Goal: Task Accomplishment & Management: Manage account settings

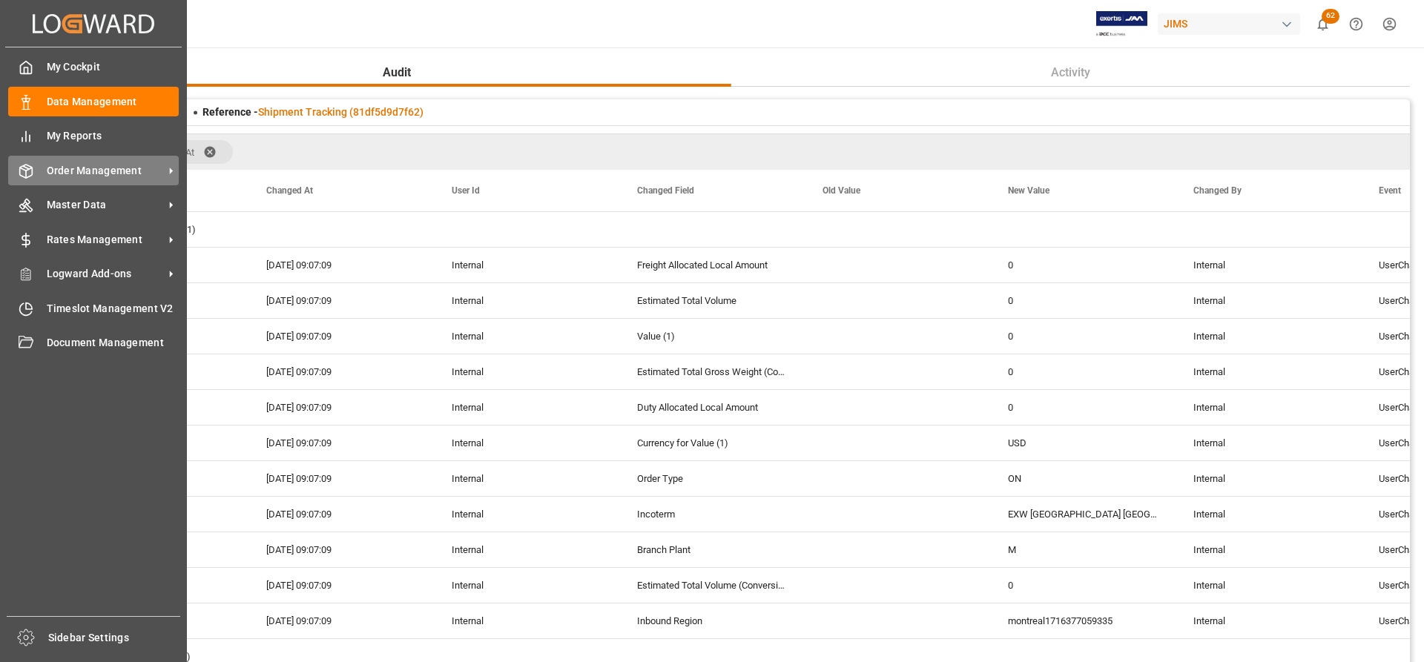
click at [99, 165] on span "Order Management" at bounding box center [105, 171] width 117 height 16
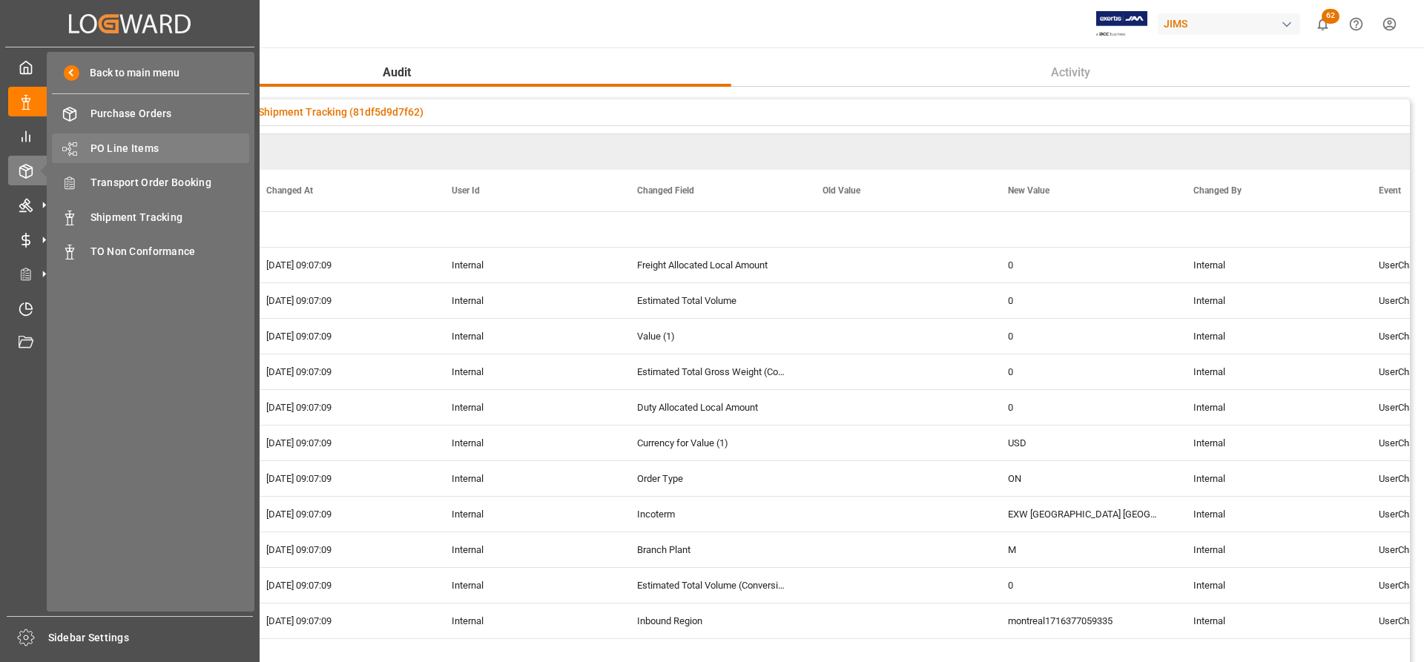
click at [103, 150] on span "PO Line Items" at bounding box center [169, 149] width 159 height 16
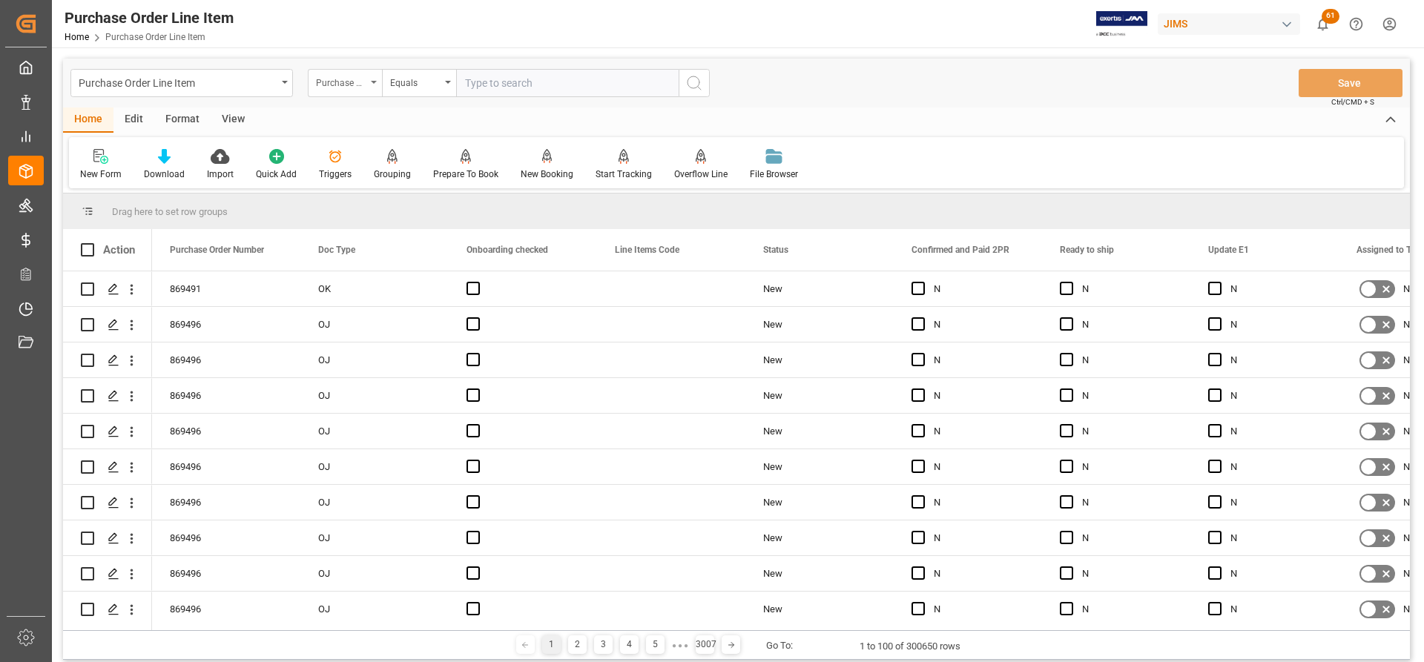
click at [374, 76] on div "Purchase Order Number" at bounding box center [345, 83] width 74 height 28
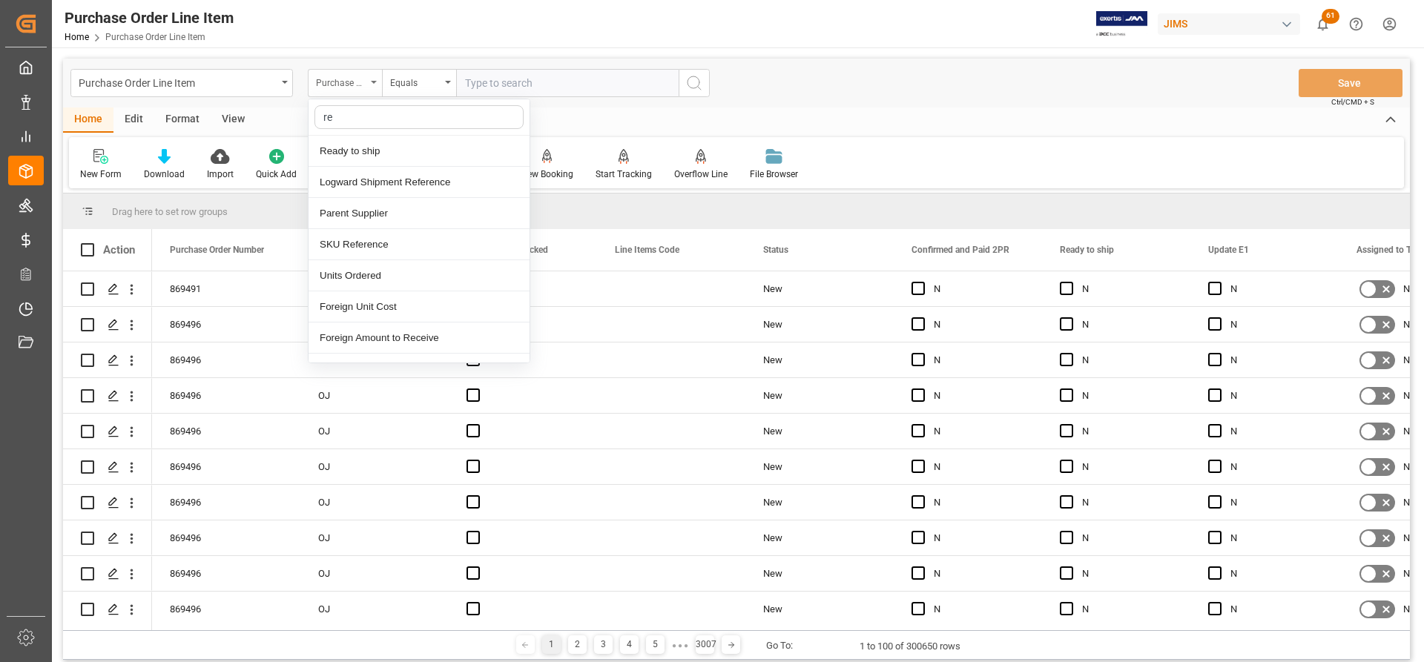
type input "ref"
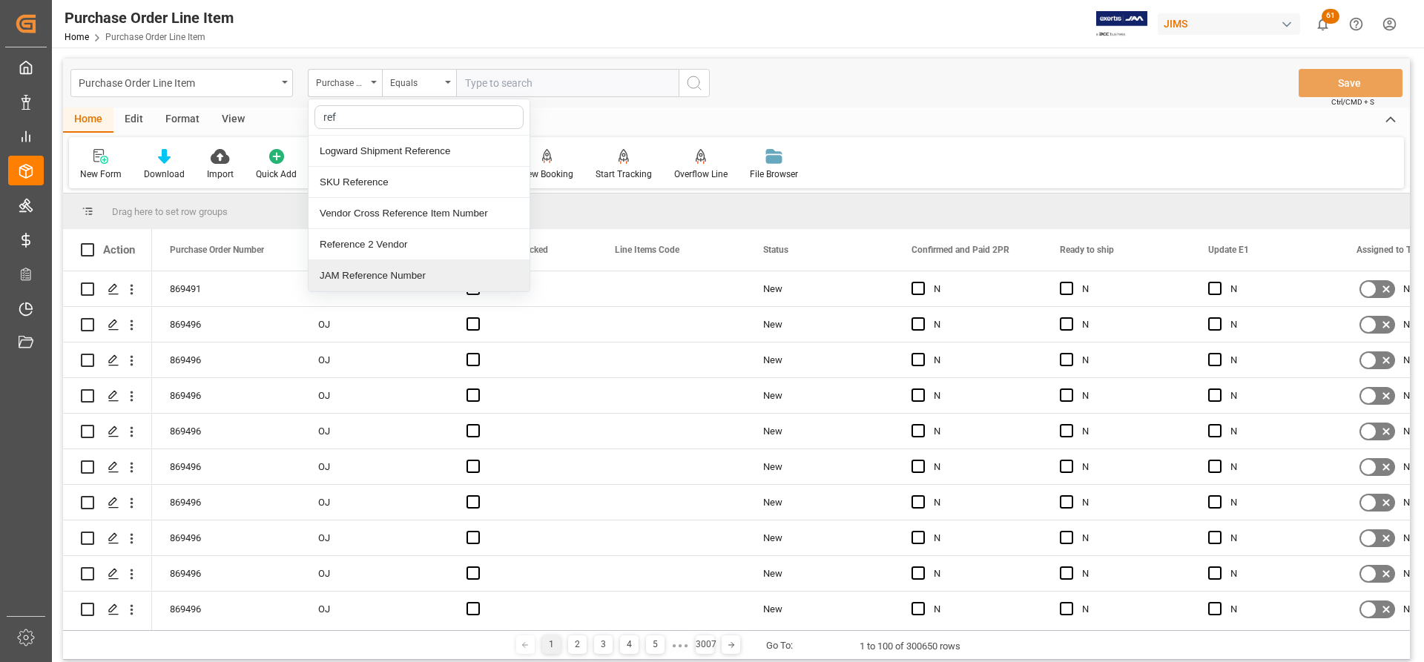
click at [343, 274] on div "JAM Reference Number" at bounding box center [419, 275] width 221 height 31
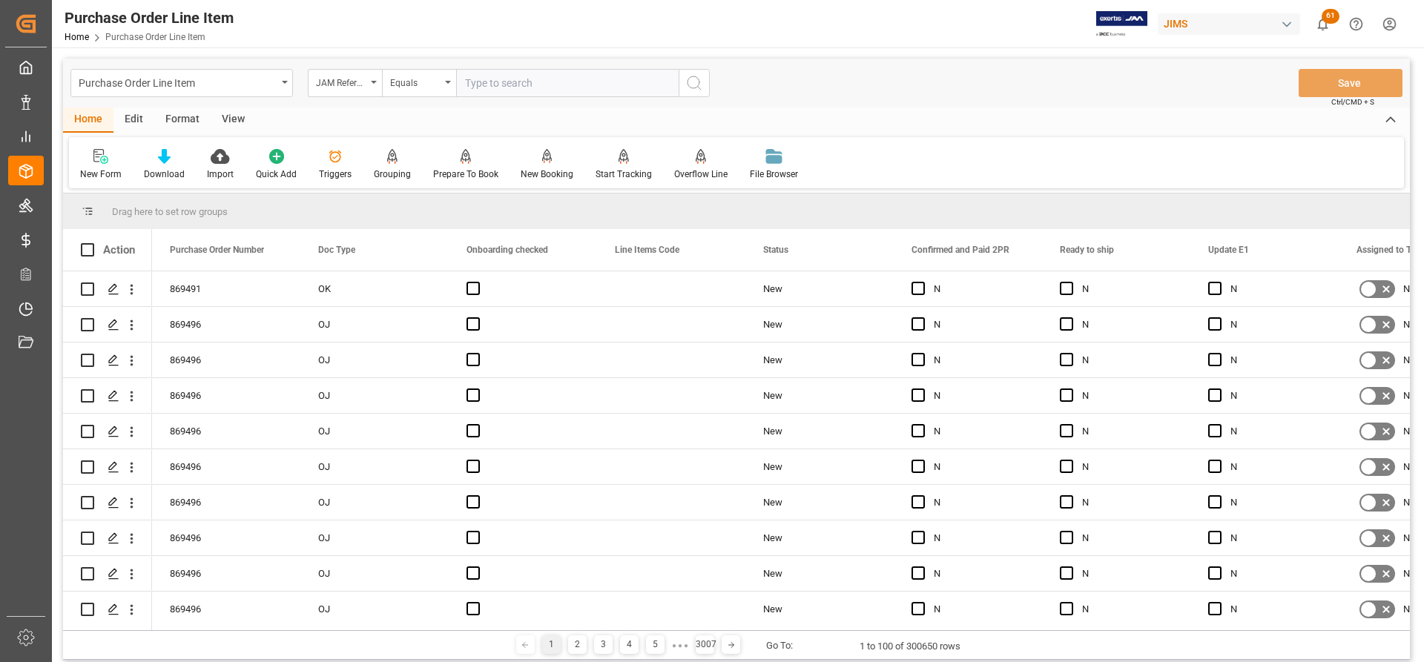
click at [464, 83] on input "text" at bounding box center [567, 83] width 222 height 28
paste input "77-11352-US"
type input "77-11352-US"
click at [703, 82] on button "search button" at bounding box center [694, 83] width 31 height 28
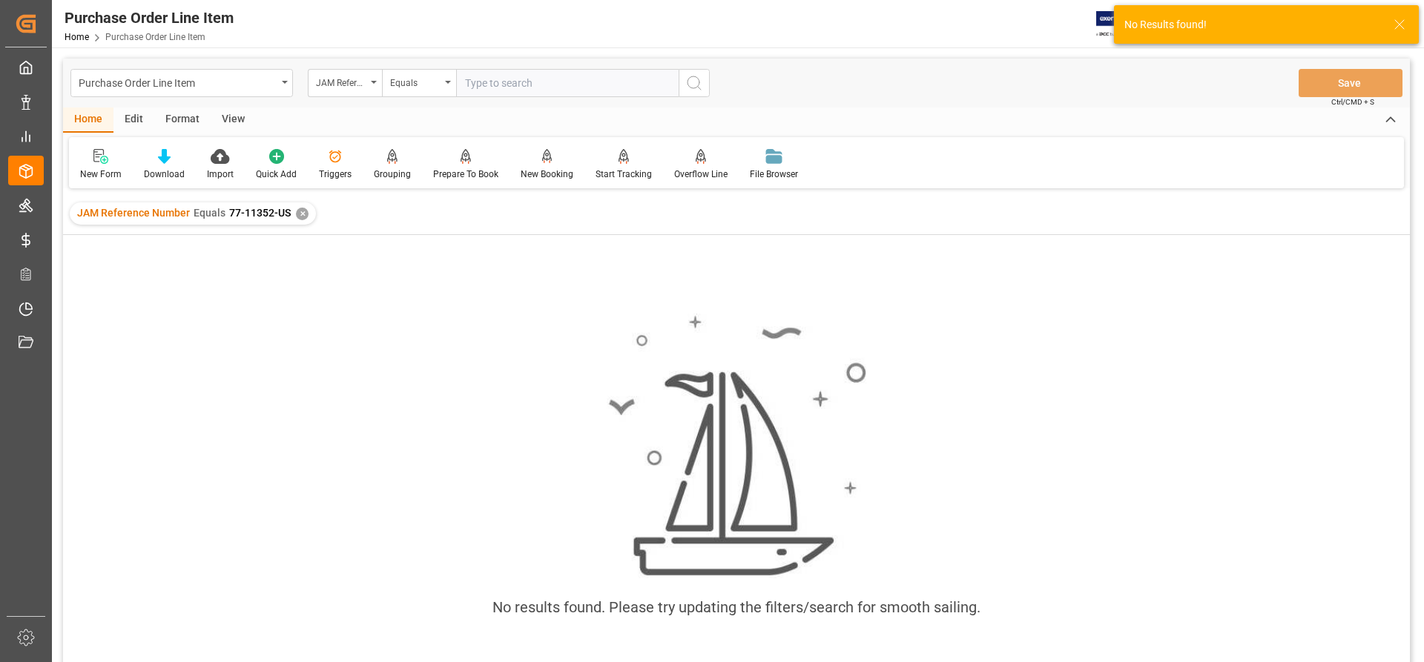
click at [305, 216] on div "✕" at bounding box center [302, 214] width 13 height 13
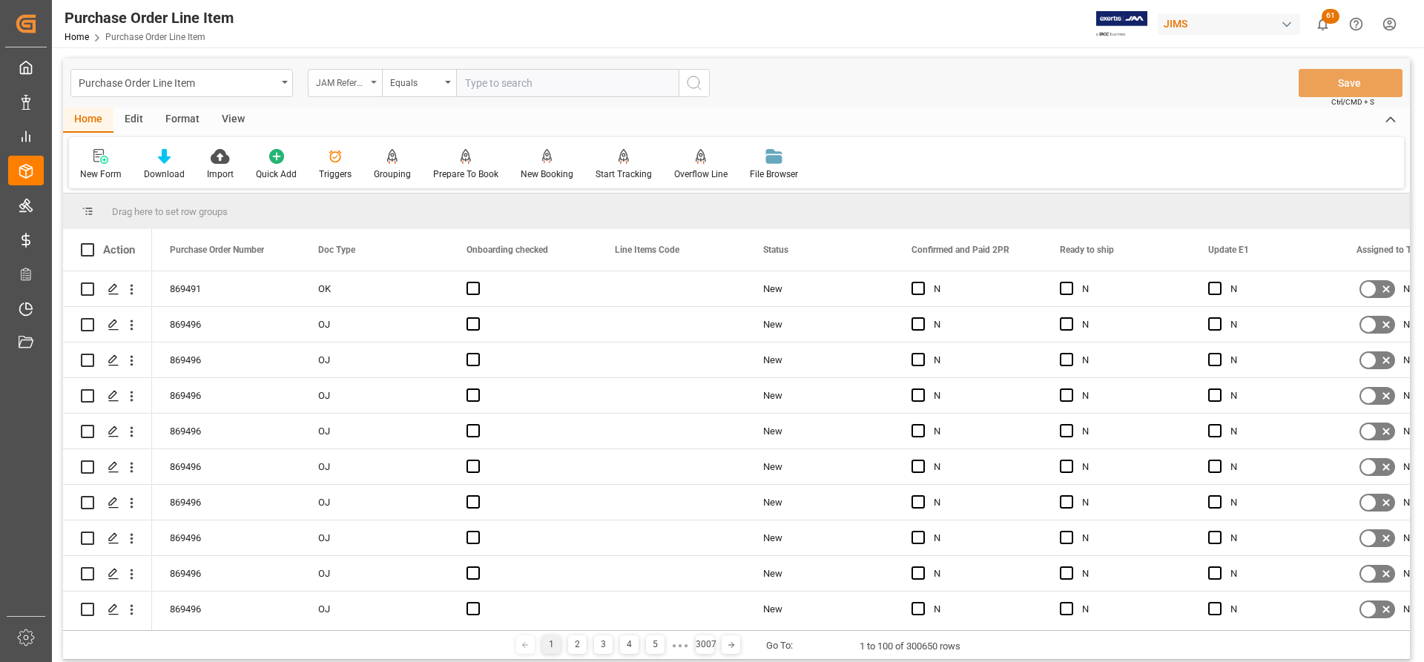
click at [365, 85] on div "JAM Reference Number" at bounding box center [341, 81] width 50 height 17
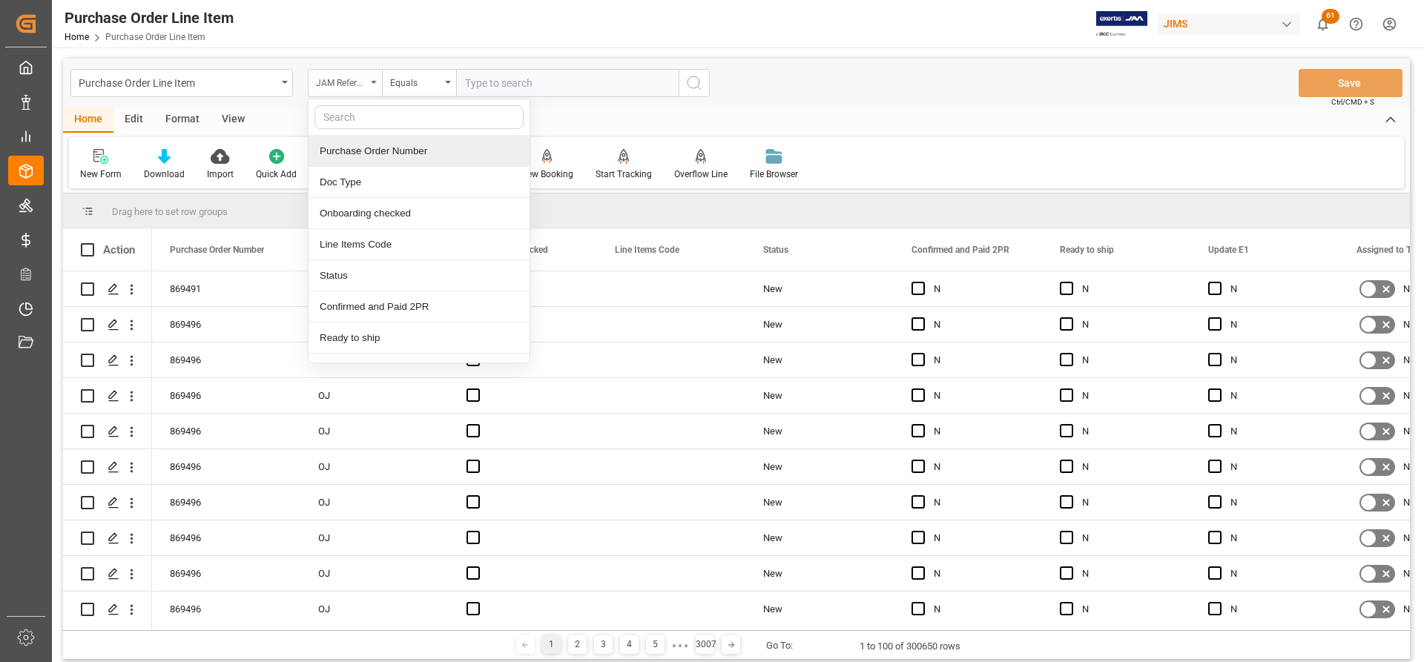
click at [371, 76] on div "JAM Reference Number" at bounding box center [345, 83] width 74 height 28
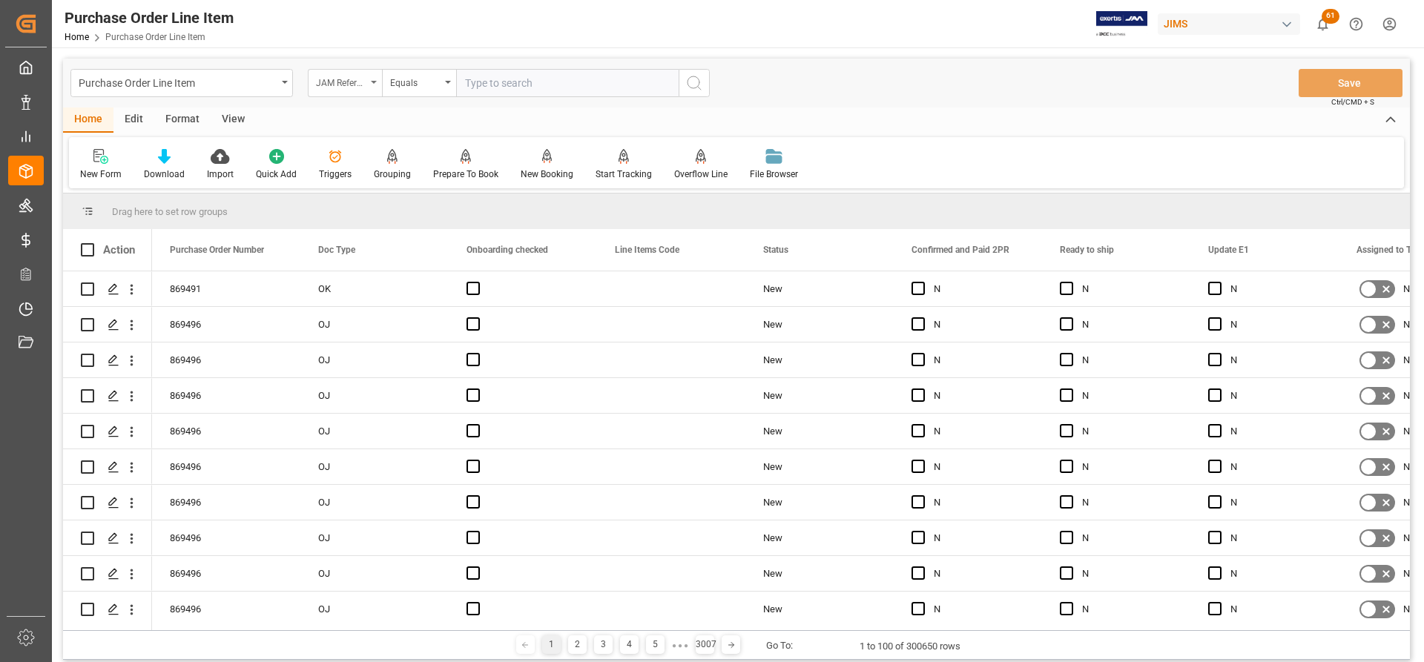
click at [368, 84] on div "JAM Reference Number" at bounding box center [345, 83] width 74 height 28
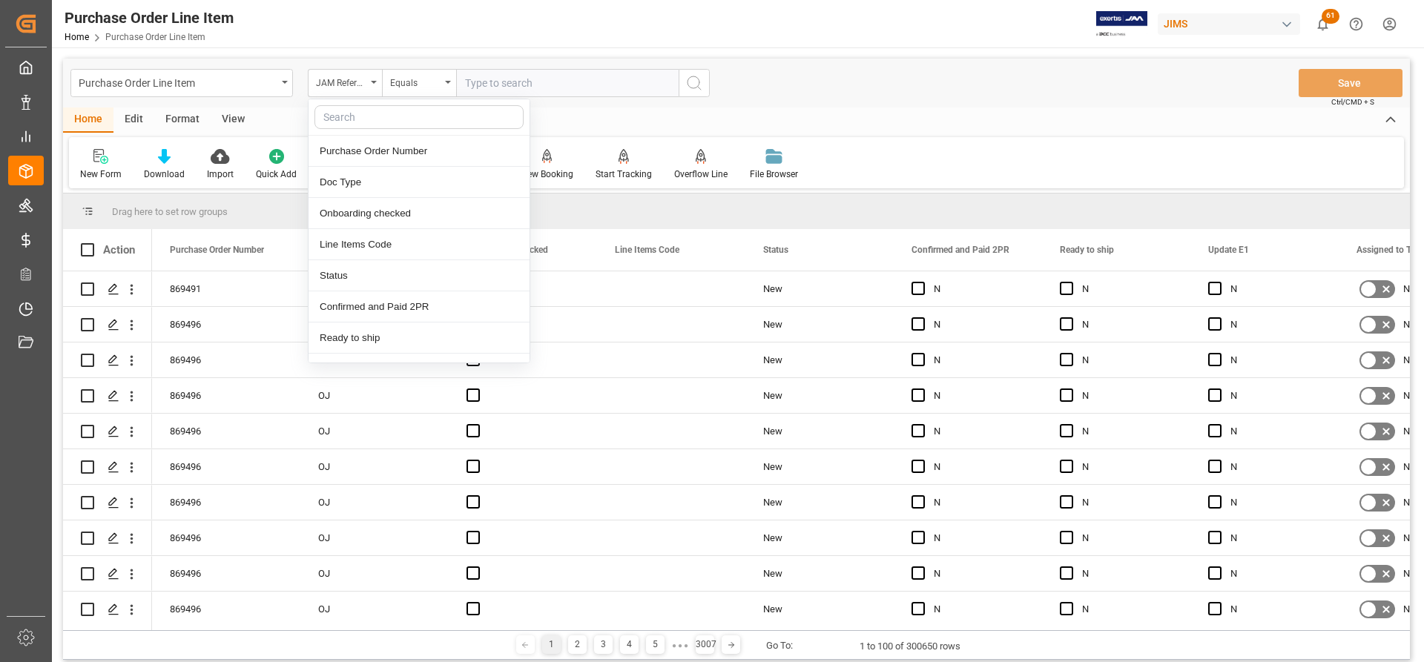
click at [352, 125] on input "text" at bounding box center [418, 117] width 209 height 24
type input "ref"
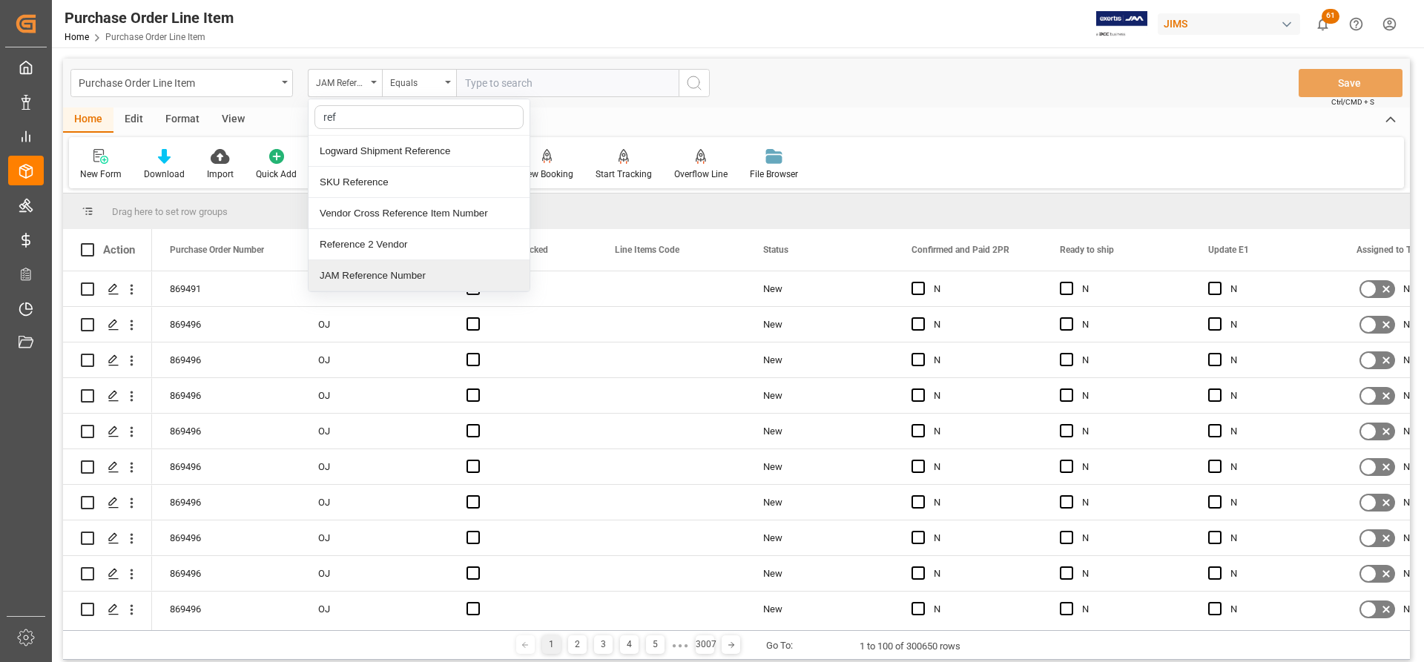
click at [343, 280] on div "JAM Reference Number" at bounding box center [419, 275] width 221 height 31
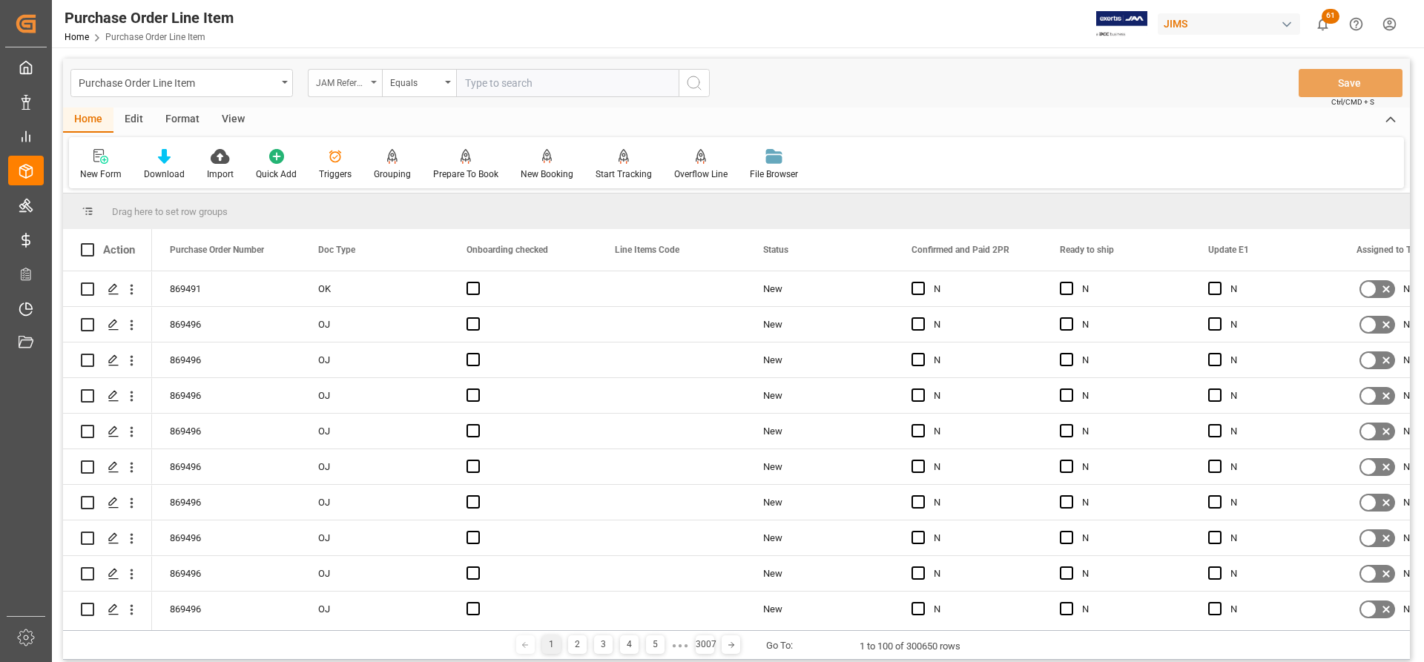
click at [378, 79] on div "JAM Reference Number" at bounding box center [345, 83] width 74 height 28
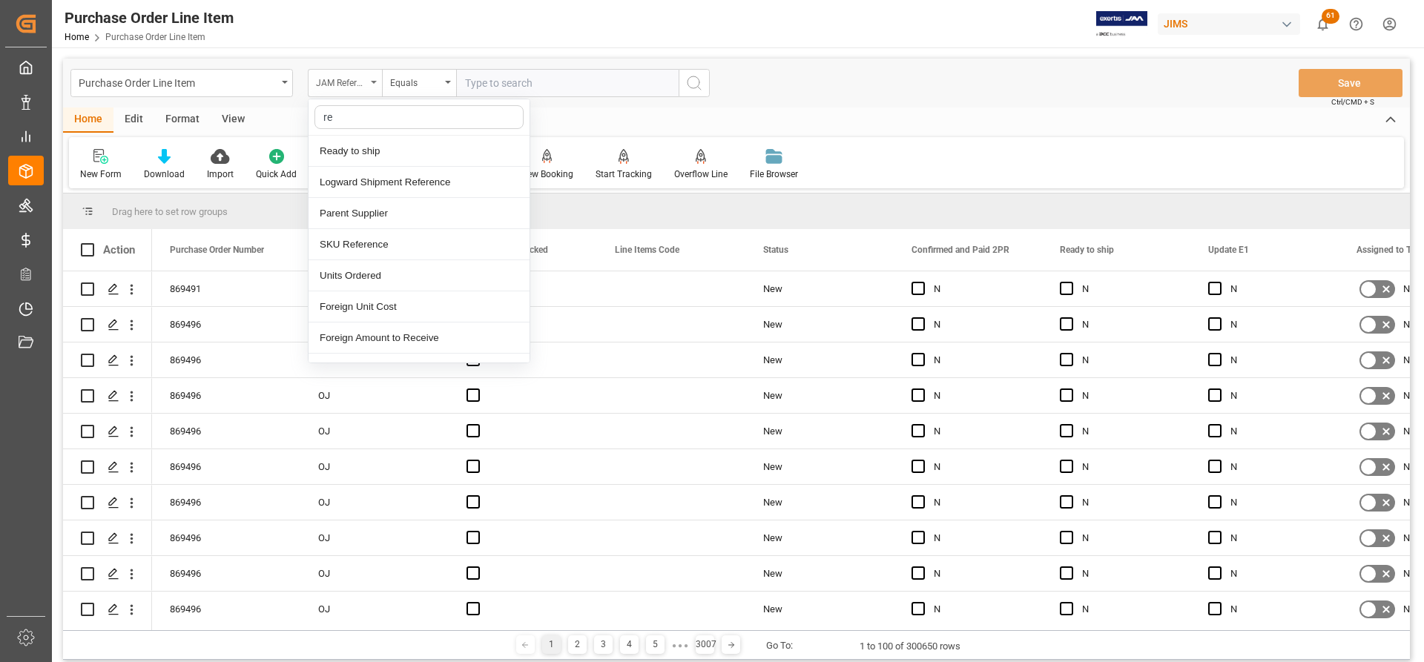
type input "ref"
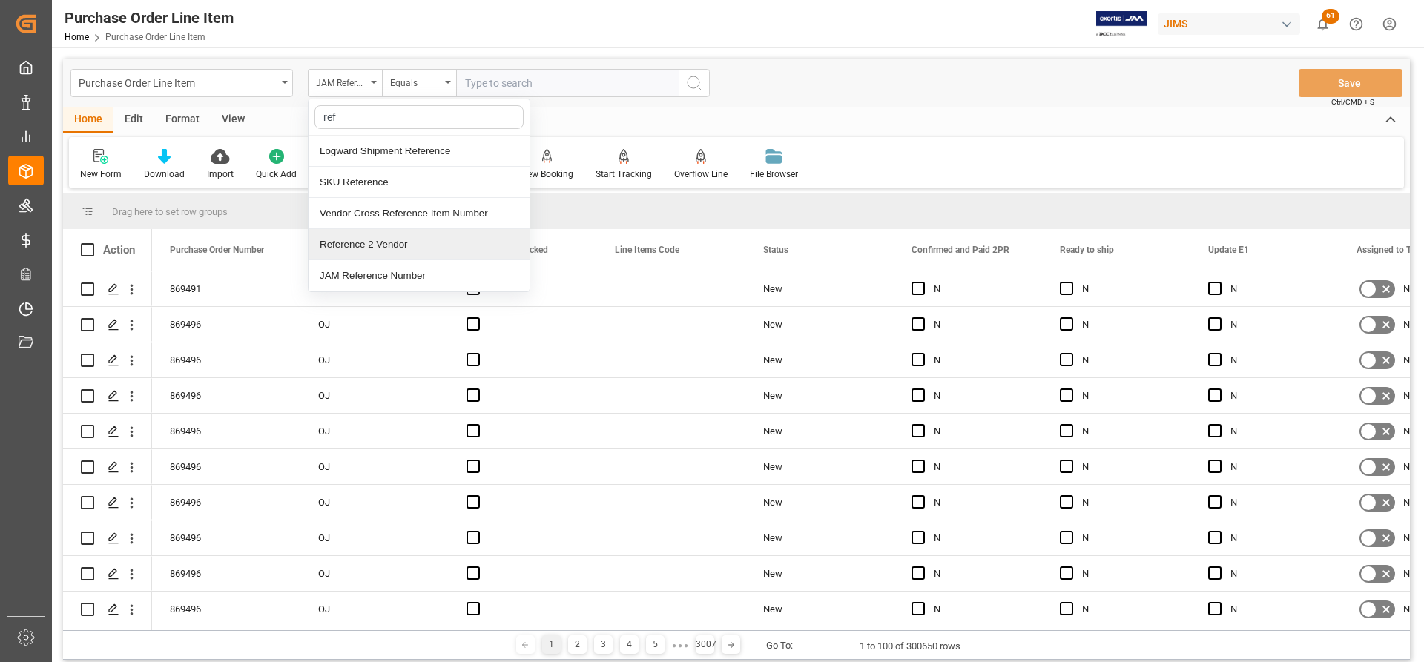
click at [352, 250] on div "Reference 2 Vendor" at bounding box center [419, 244] width 221 height 31
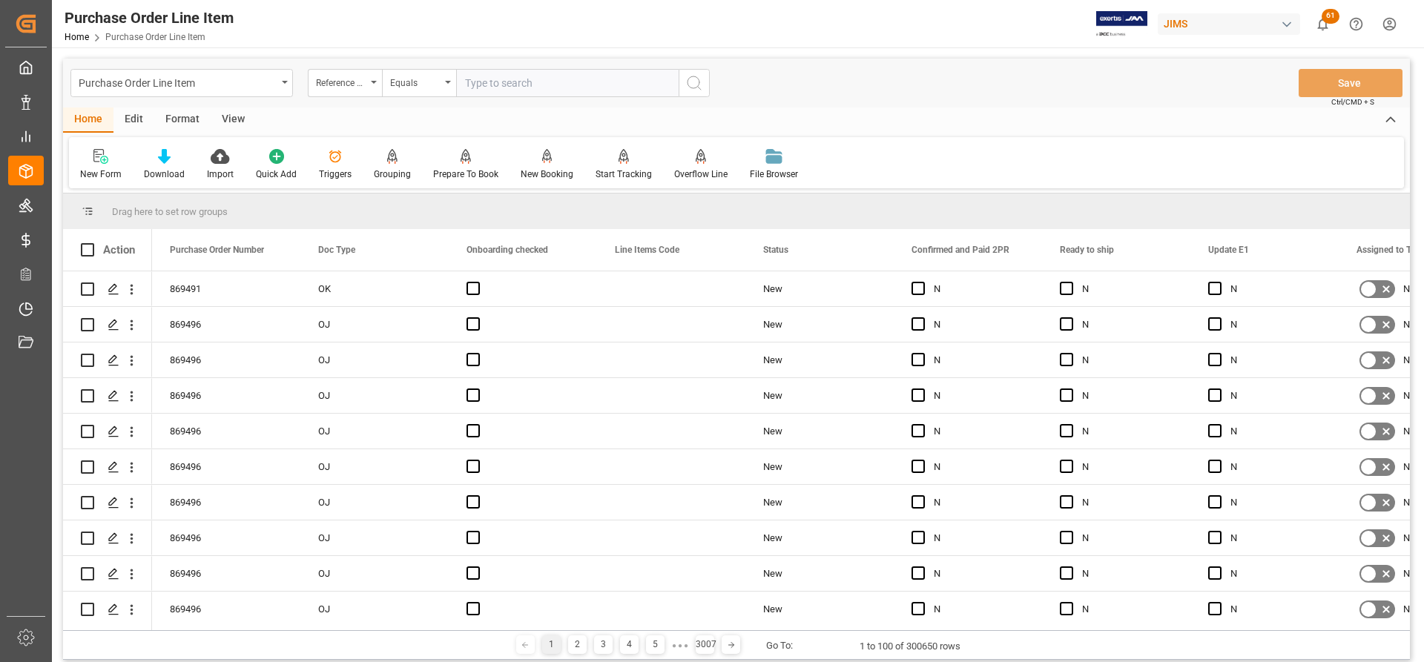
click at [475, 83] on input "text" at bounding box center [567, 83] width 222 height 28
paste input "77-11352-US"
type input "77-11352-US"
click at [691, 87] on icon "search button" at bounding box center [694, 83] width 18 height 18
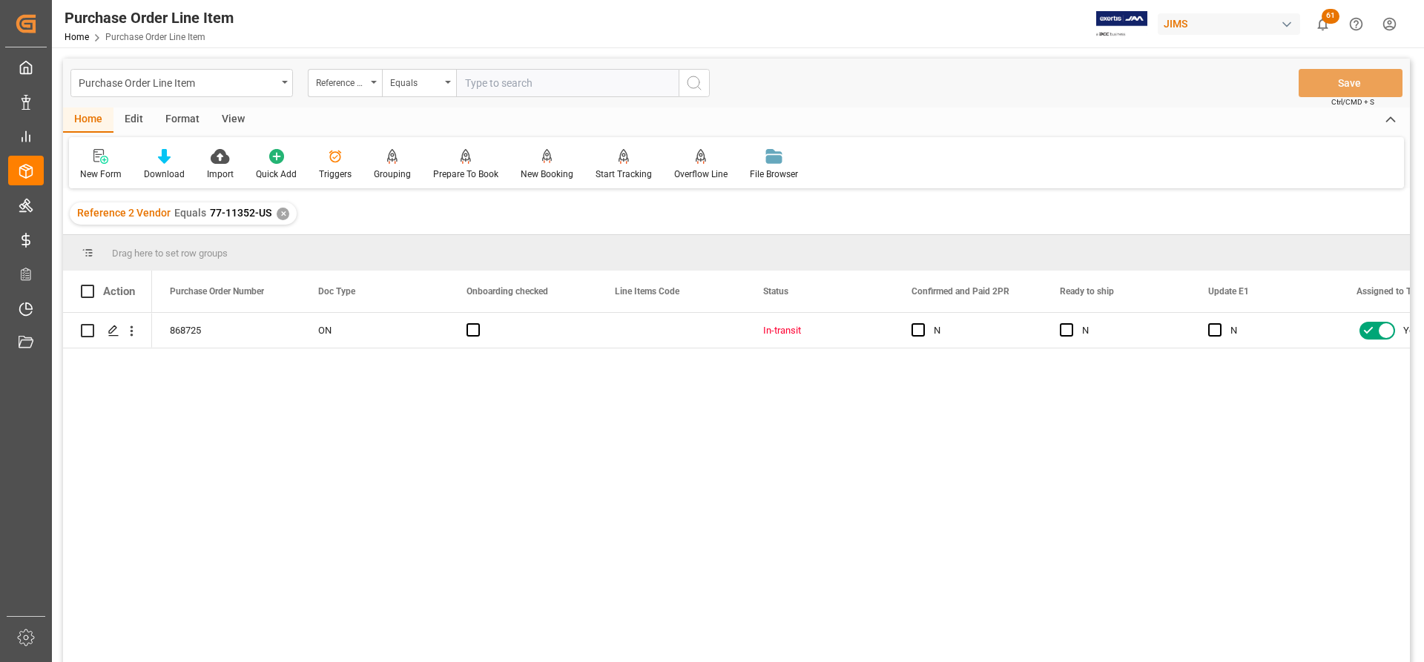
click at [233, 119] on div "View" at bounding box center [233, 120] width 45 height 25
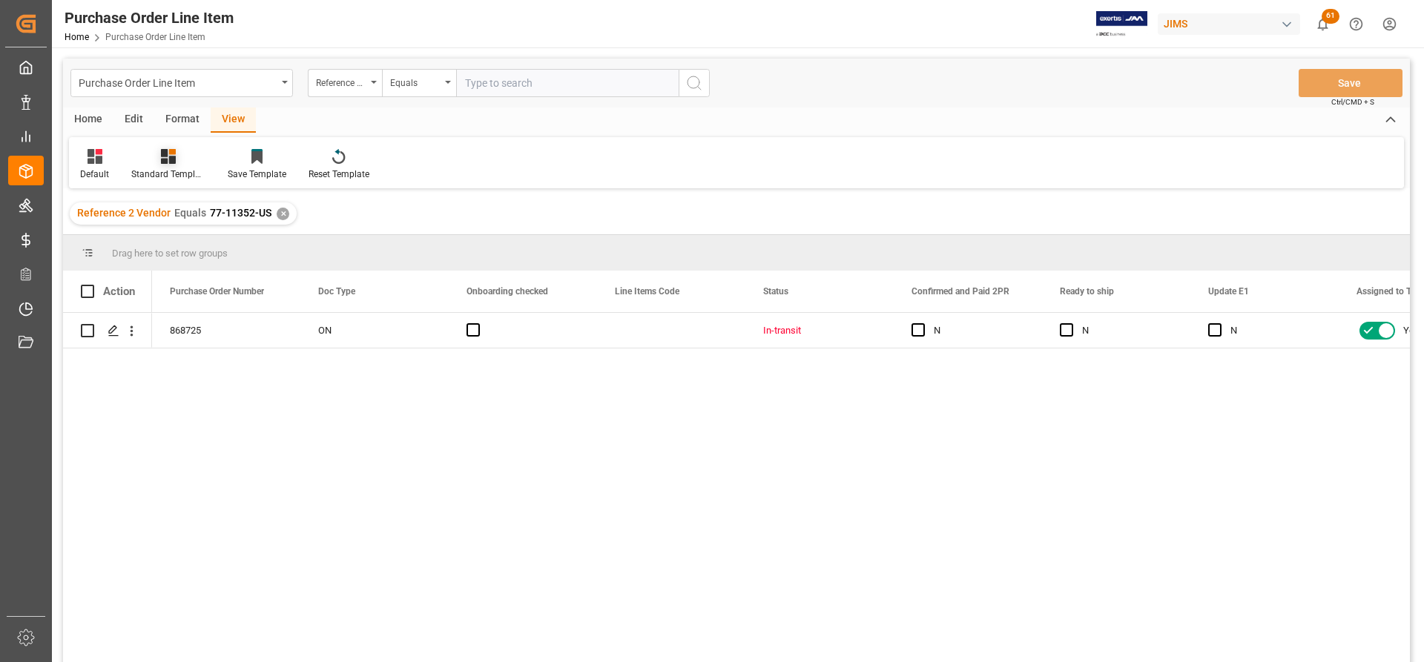
click at [166, 163] on icon at bounding box center [168, 156] width 15 height 15
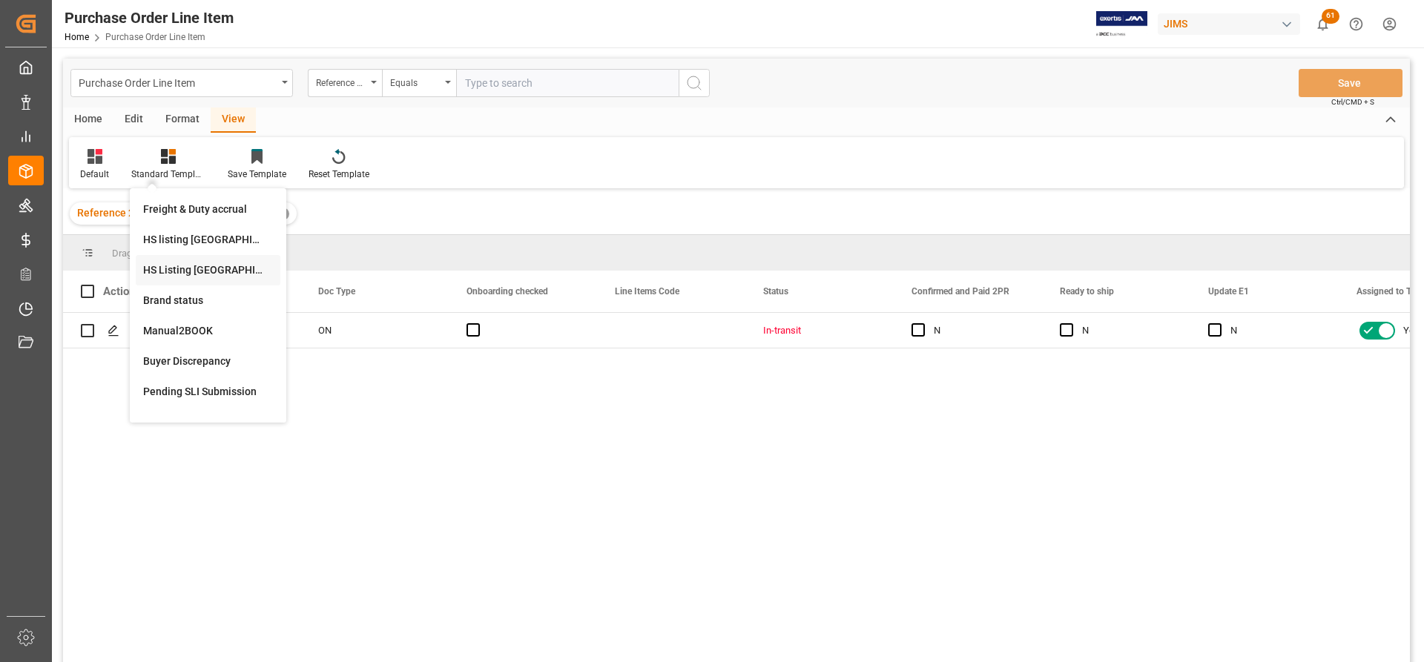
click at [191, 268] on div "HS Listing [GEOGRAPHIC_DATA]" at bounding box center [208, 271] width 130 height 16
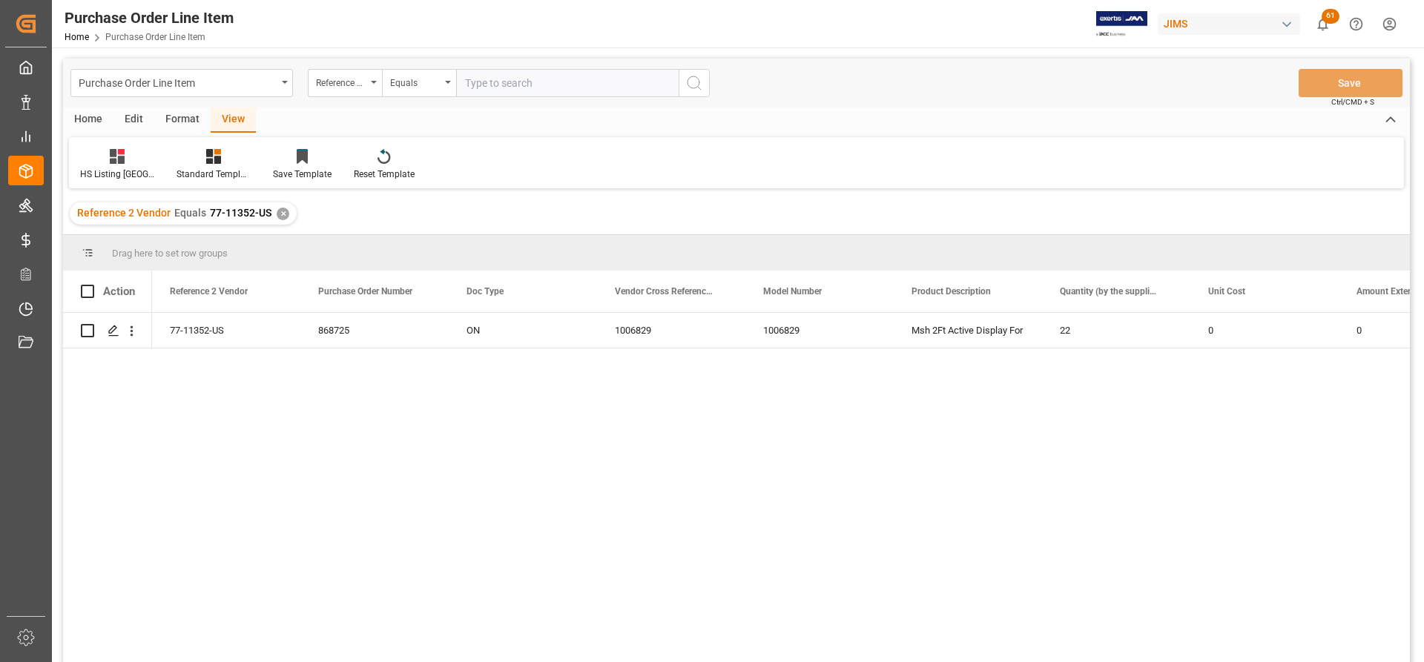
click at [84, 122] on div "Home" at bounding box center [88, 120] width 50 height 25
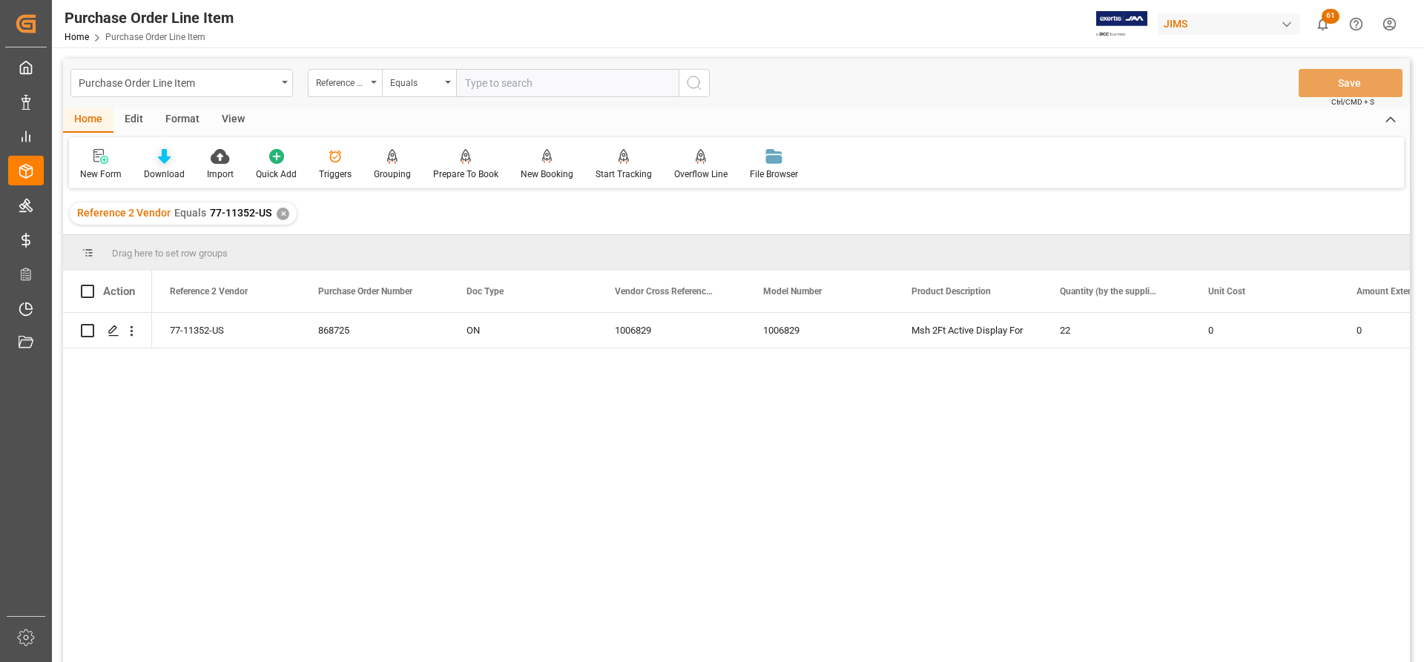
click at [161, 163] on icon at bounding box center [164, 156] width 13 height 15
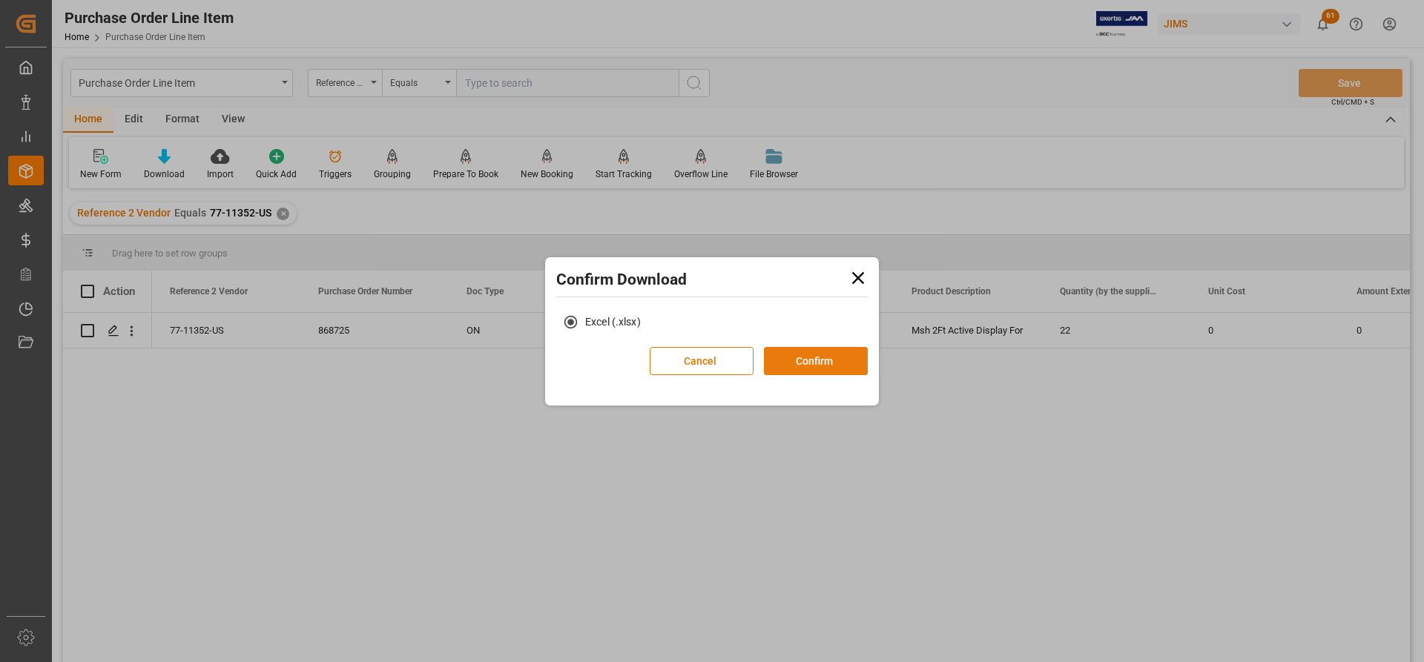
click at [803, 360] on button "Confirm" at bounding box center [816, 361] width 104 height 28
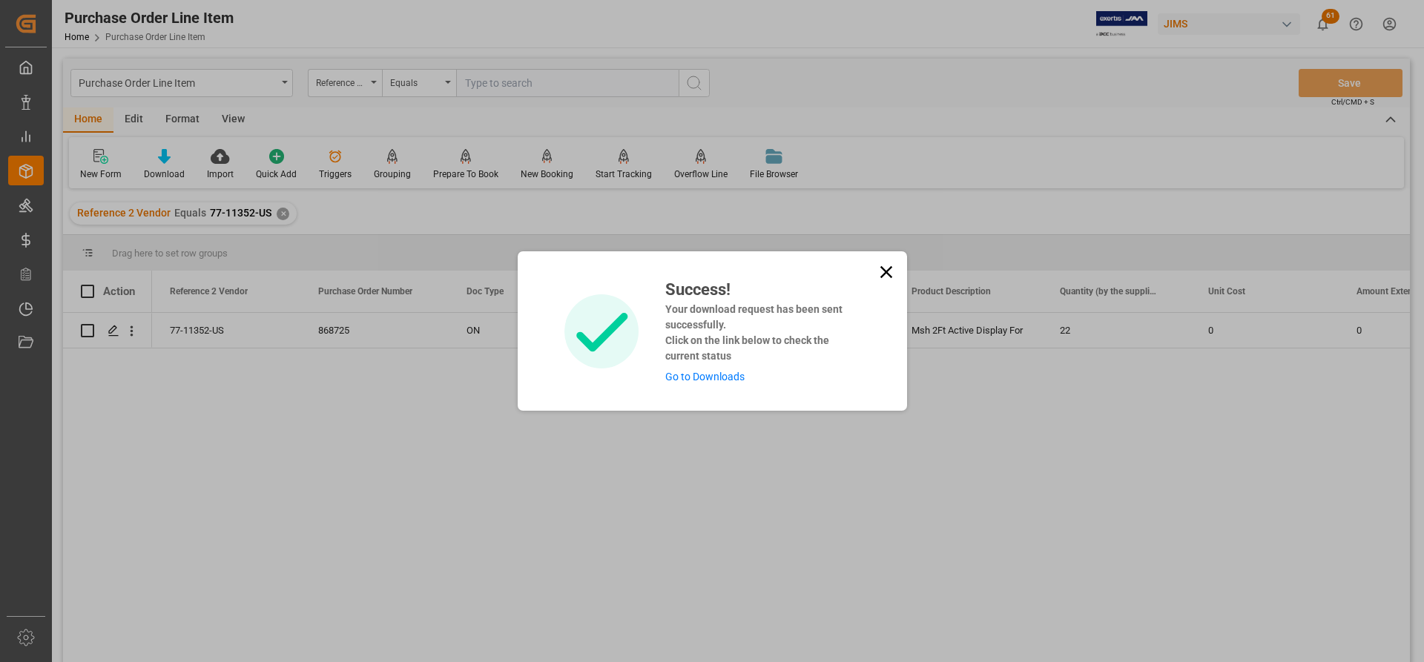
click at [697, 380] on link "Go to Downloads" at bounding box center [704, 377] width 79 height 12
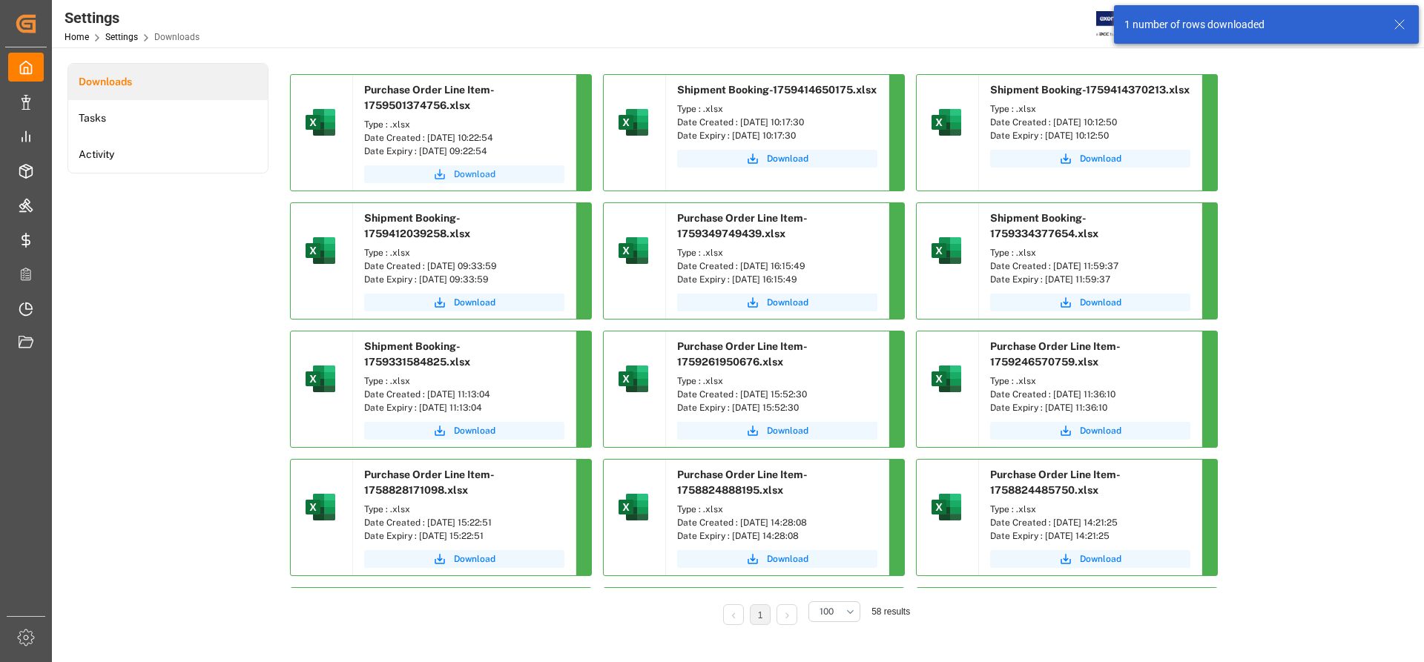
click at [478, 172] on span "Download" at bounding box center [475, 174] width 42 height 13
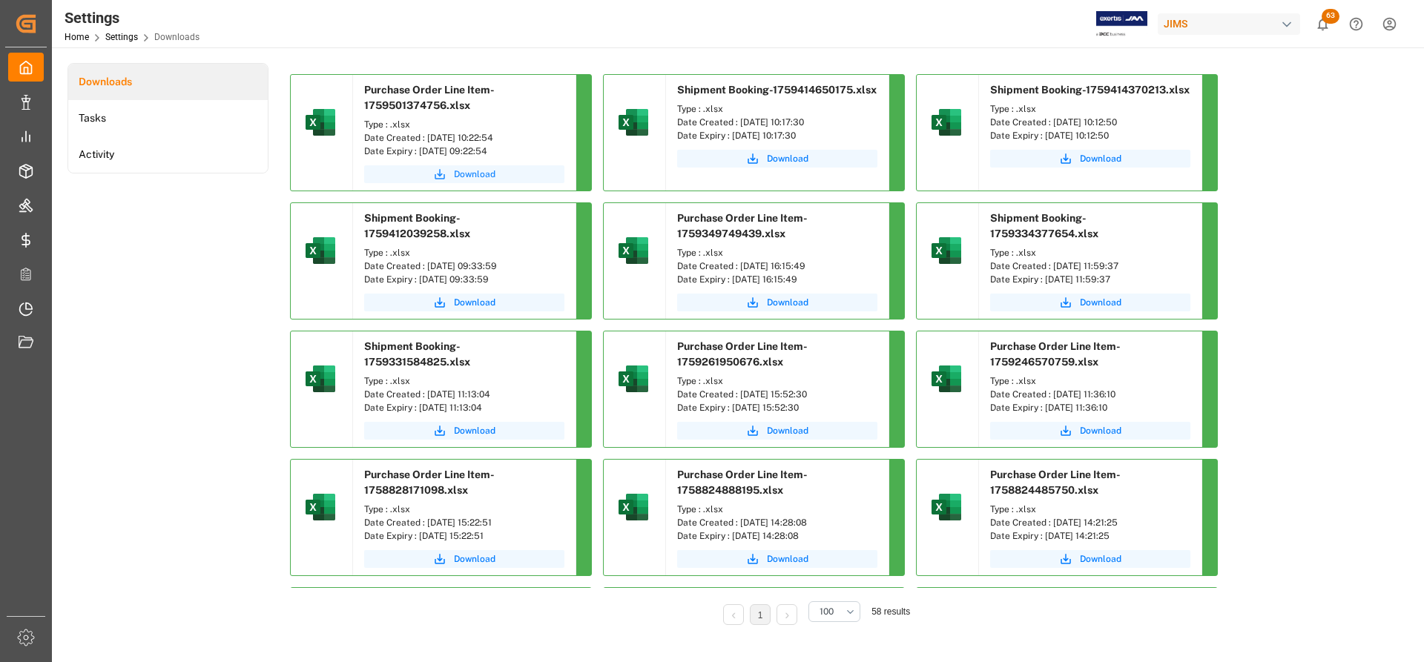
click at [490, 171] on span "Download" at bounding box center [475, 174] width 42 height 13
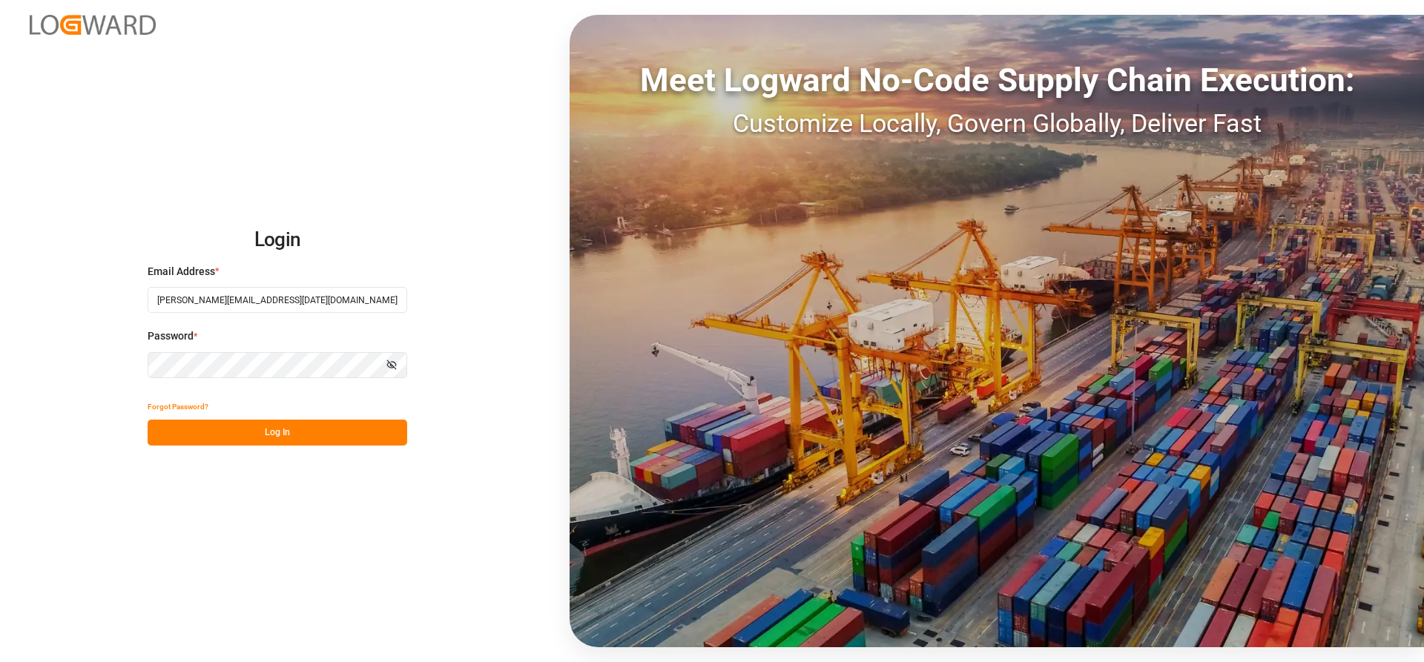
click at [196, 437] on button "Log In" at bounding box center [278, 433] width 260 height 26
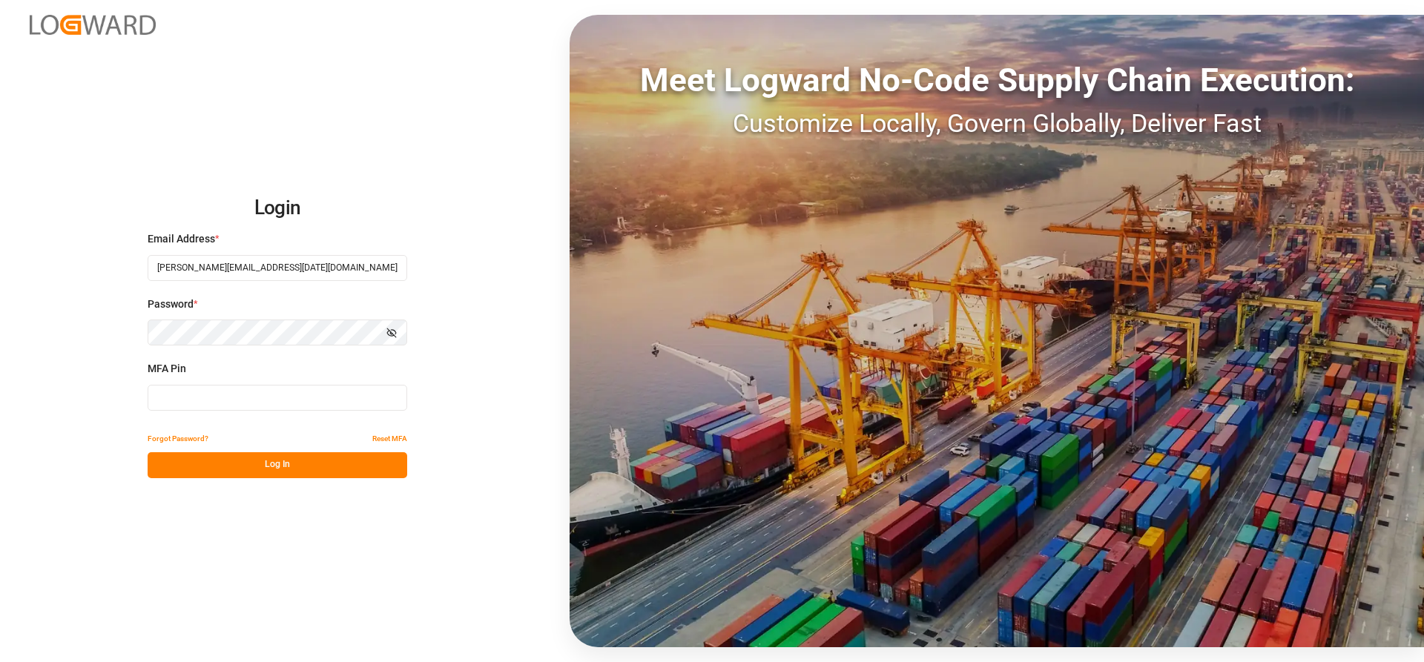
click at [210, 392] on input at bounding box center [278, 398] width 260 height 26
click at [165, 401] on input at bounding box center [278, 398] width 260 height 26
type input "583045"
click at [208, 480] on div "Login Email Address * Marie-Noel.wanji@int.jamindustries.com Password * Show pa…" at bounding box center [712, 331] width 1424 height 662
click at [212, 472] on button "Log In" at bounding box center [278, 465] width 260 height 26
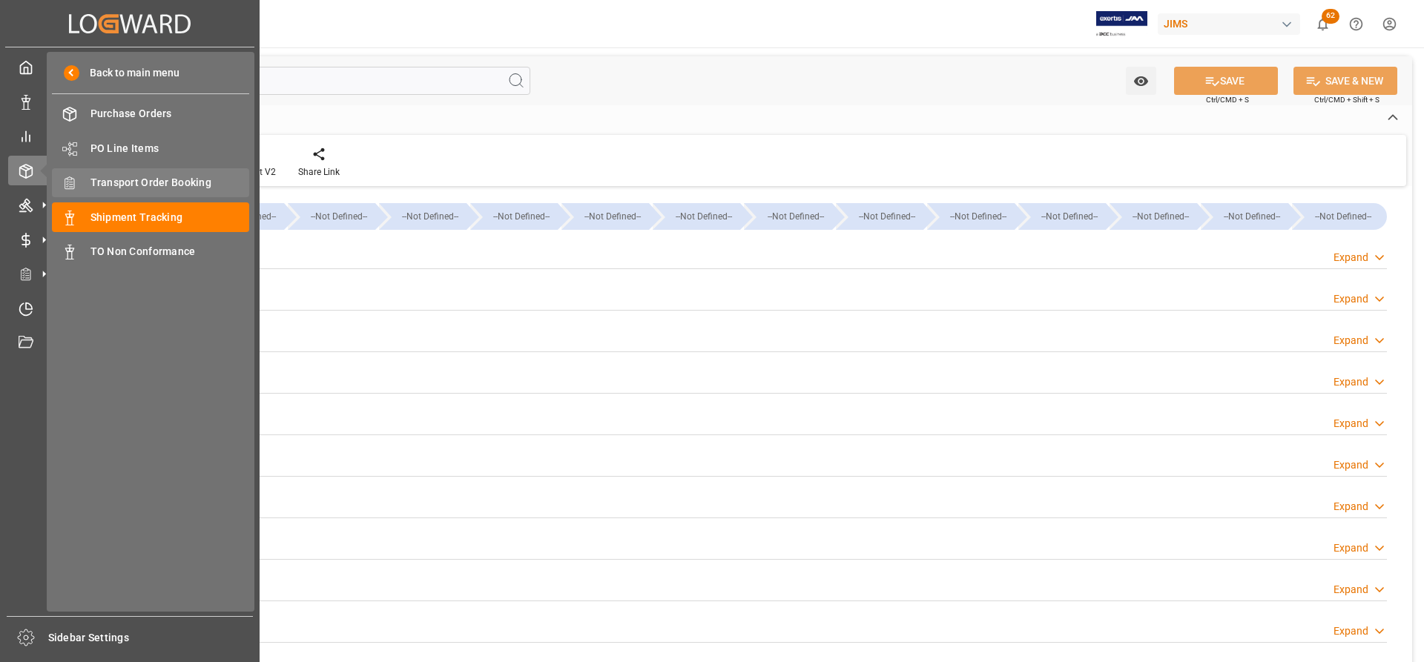
click at [121, 176] on span "Transport Order Booking" at bounding box center [169, 183] width 159 height 16
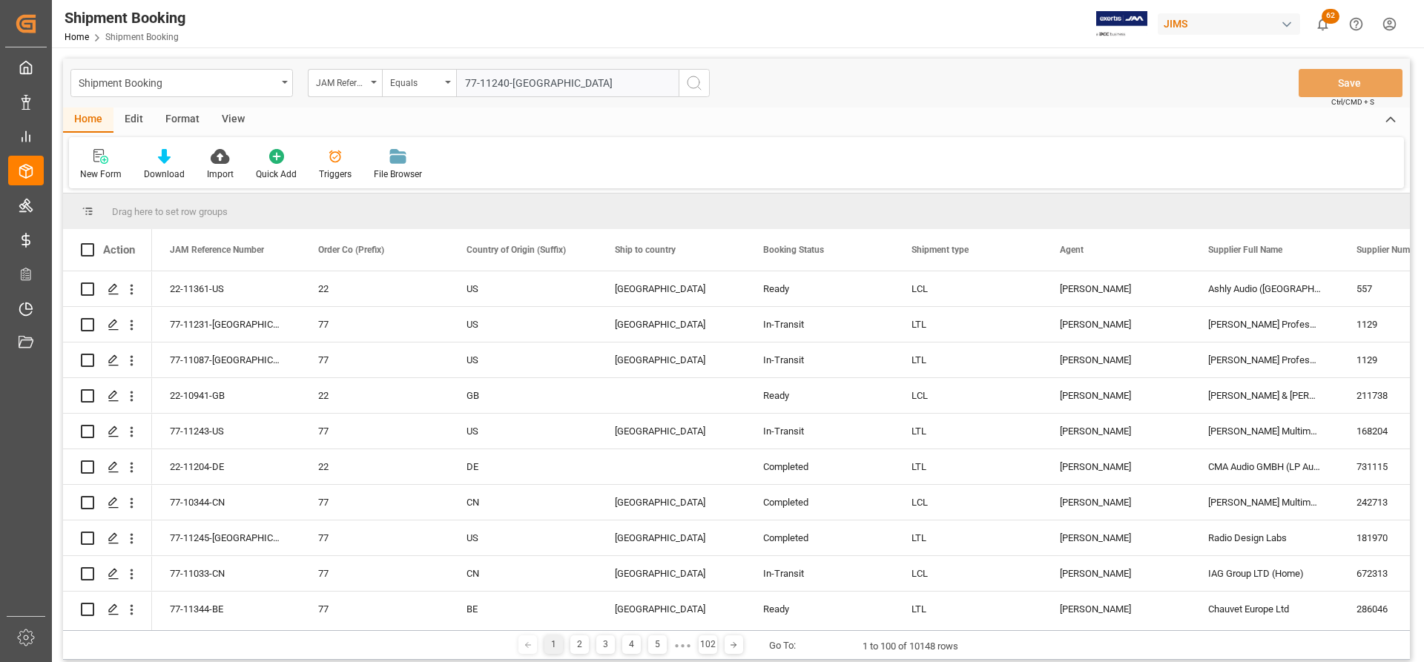
type input "77-11240-US"
click at [697, 87] on circle "search button" at bounding box center [693, 82] width 12 height 12
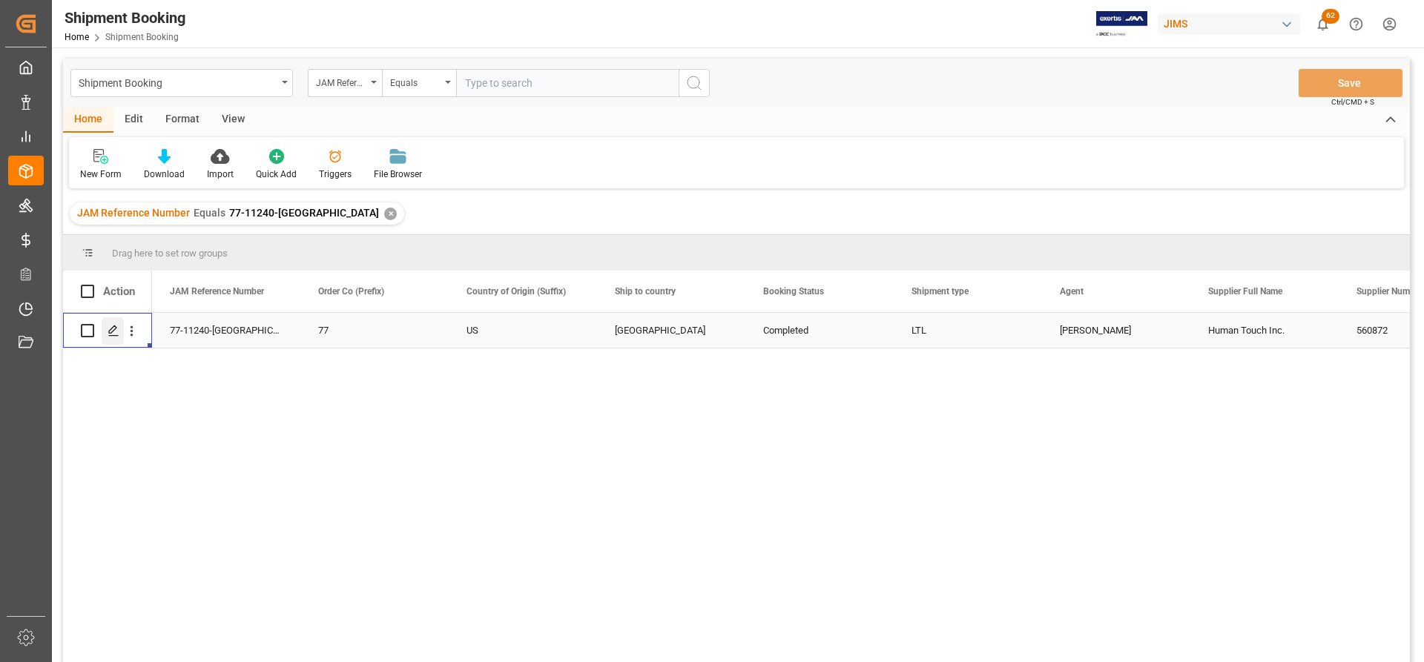
click at [111, 335] on icon "Press SPACE to select this row." at bounding box center [114, 331] width 12 height 12
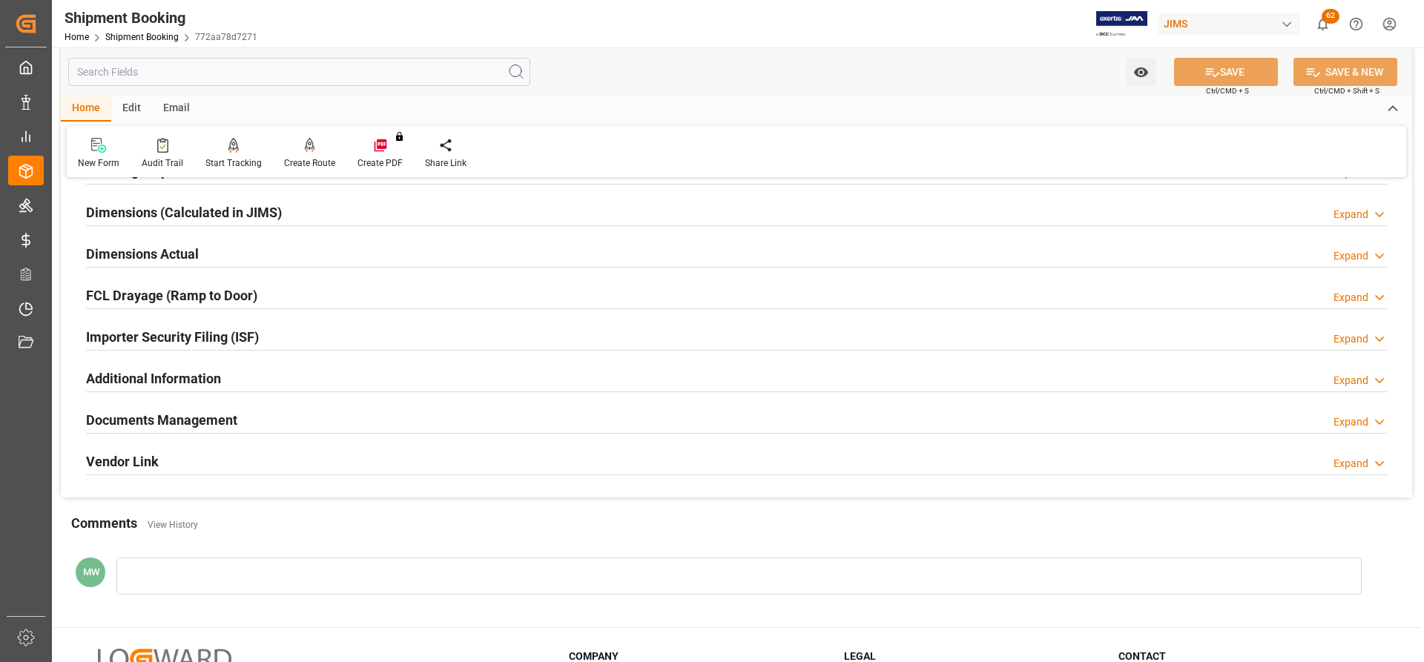
scroll to position [371, 0]
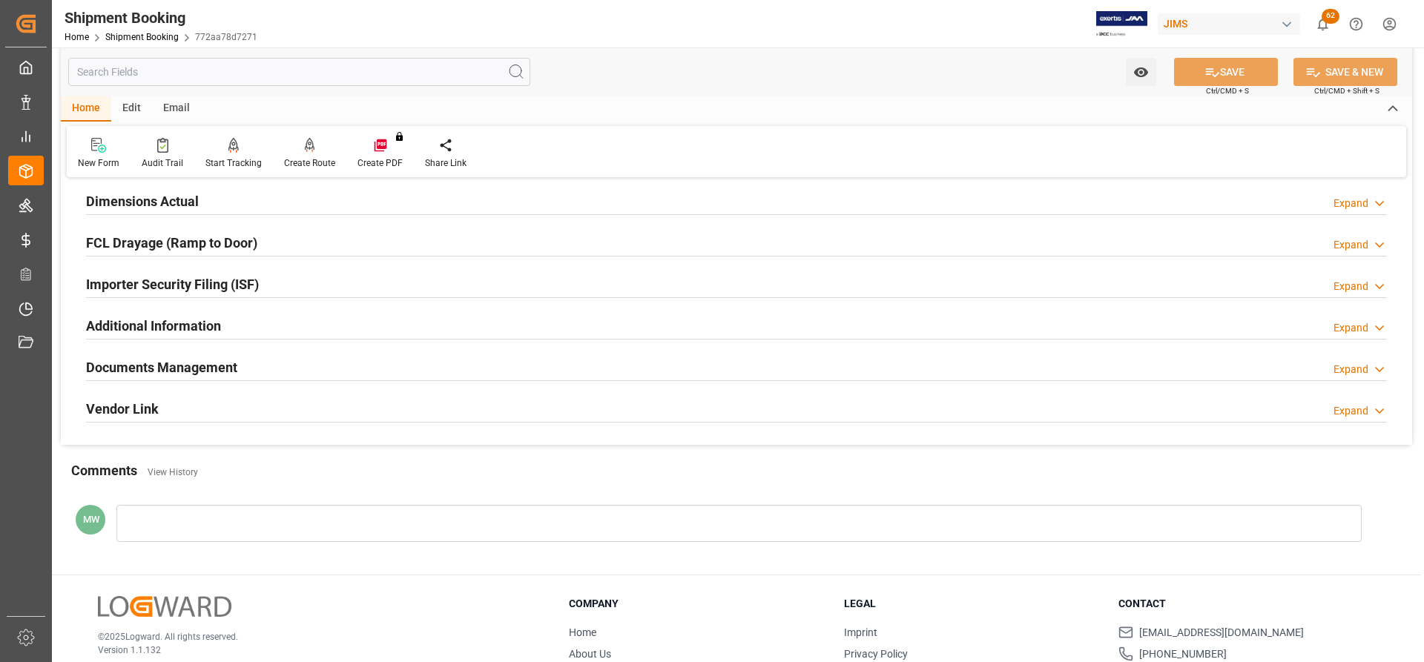
click at [172, 365] on h2 "Documents Management" at bounding box center [161, 367] width 151 height 20
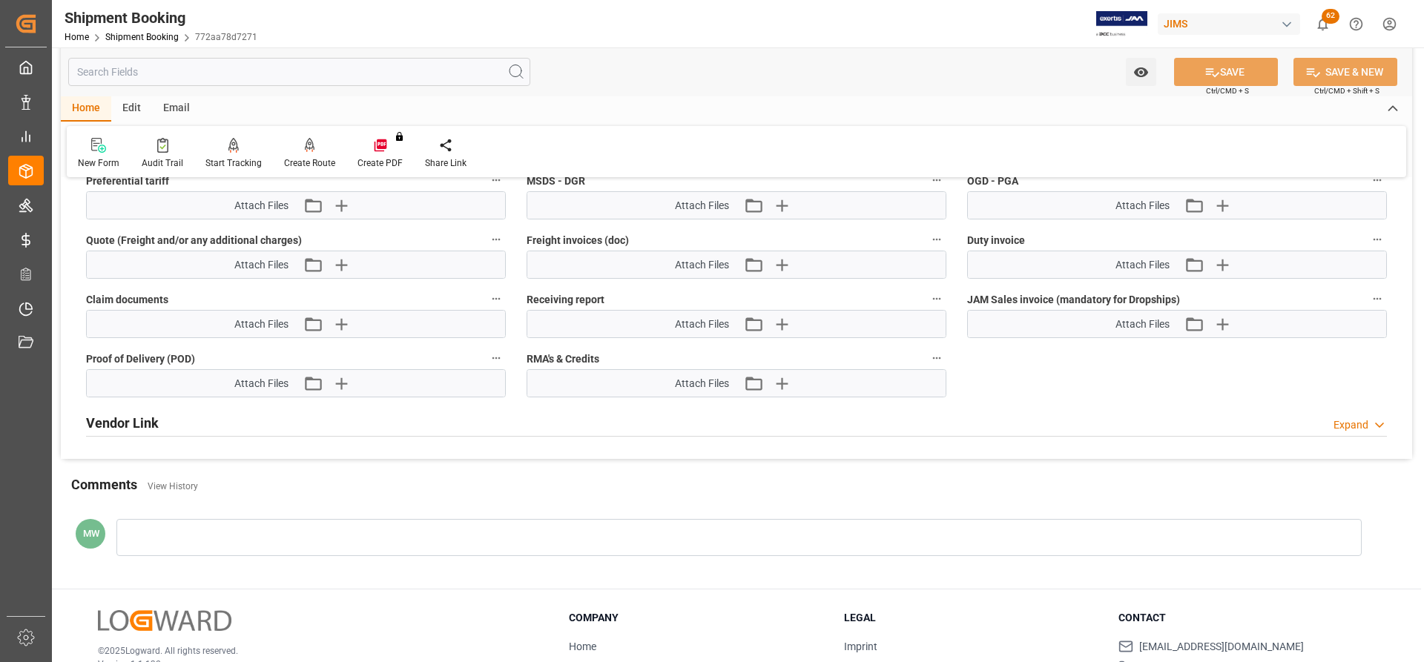
scroll to position [1038, 0]
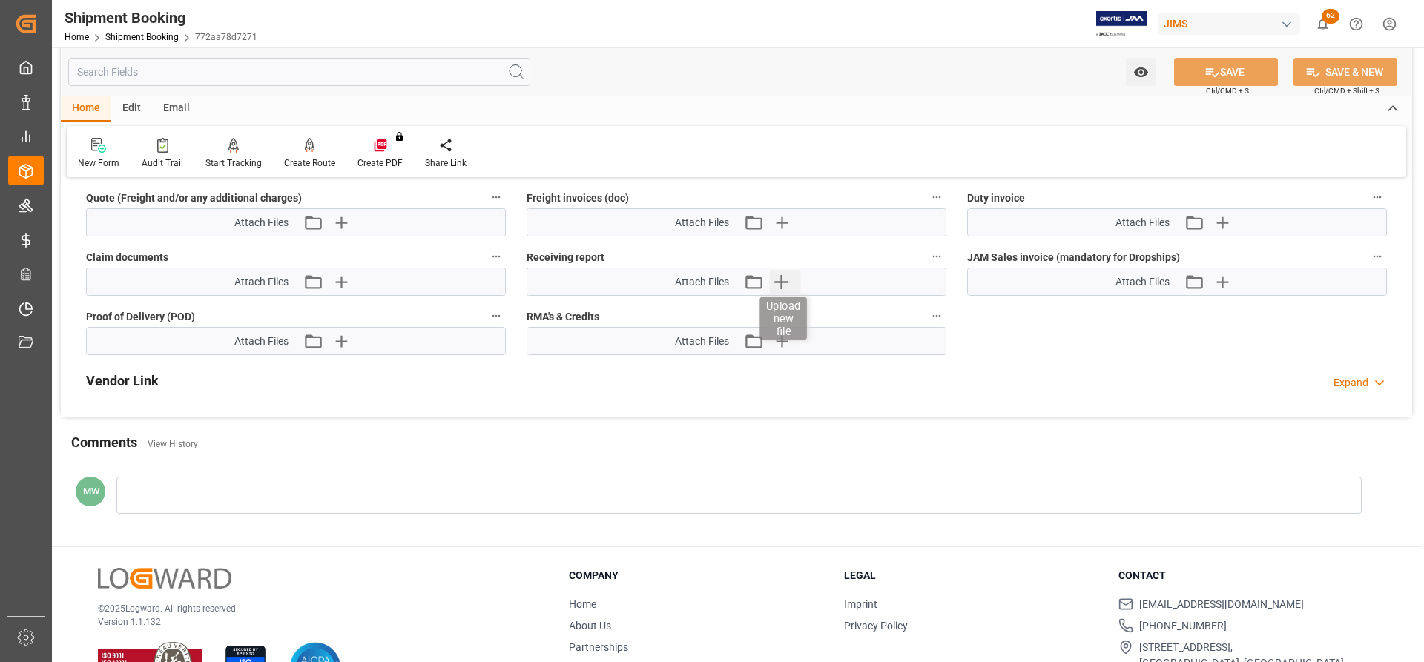
click at [782, 285] on icon "button" at bounding box center [781, 282] width 14 height 14
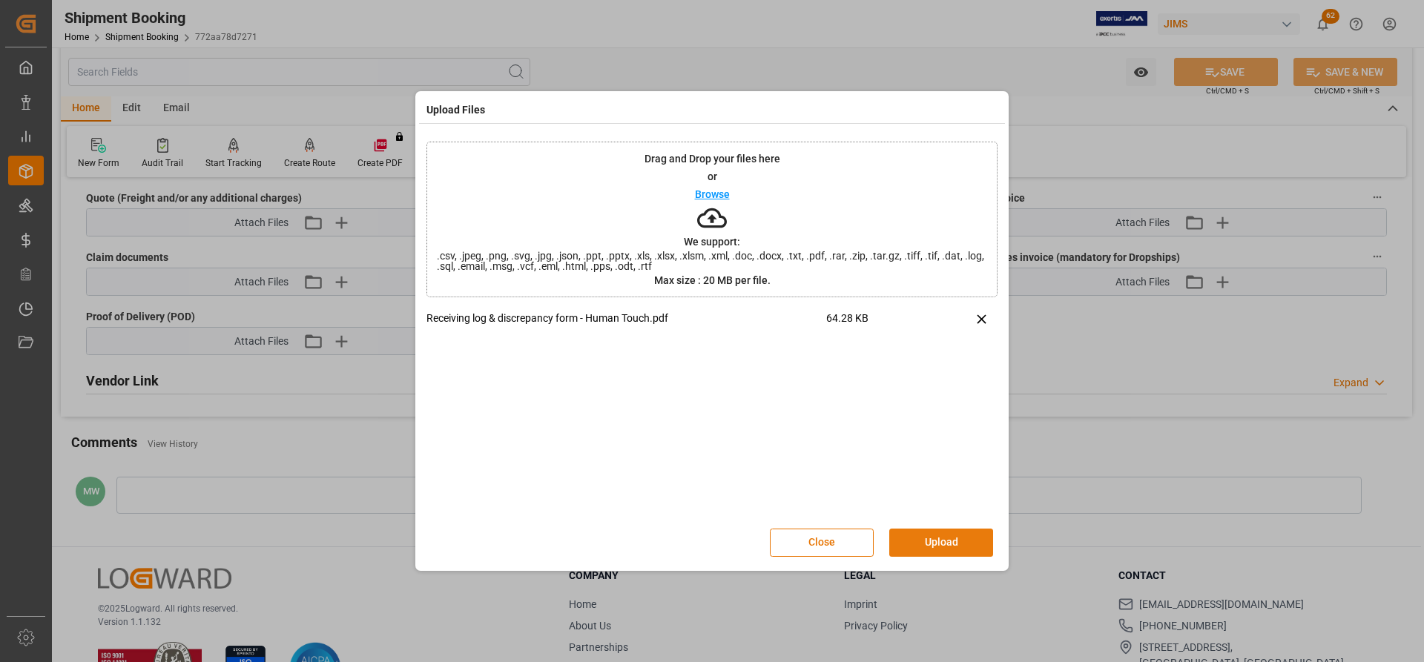
click at [917, 553] on button "Upload" at bounding box center [941, 543] width 104 height 28
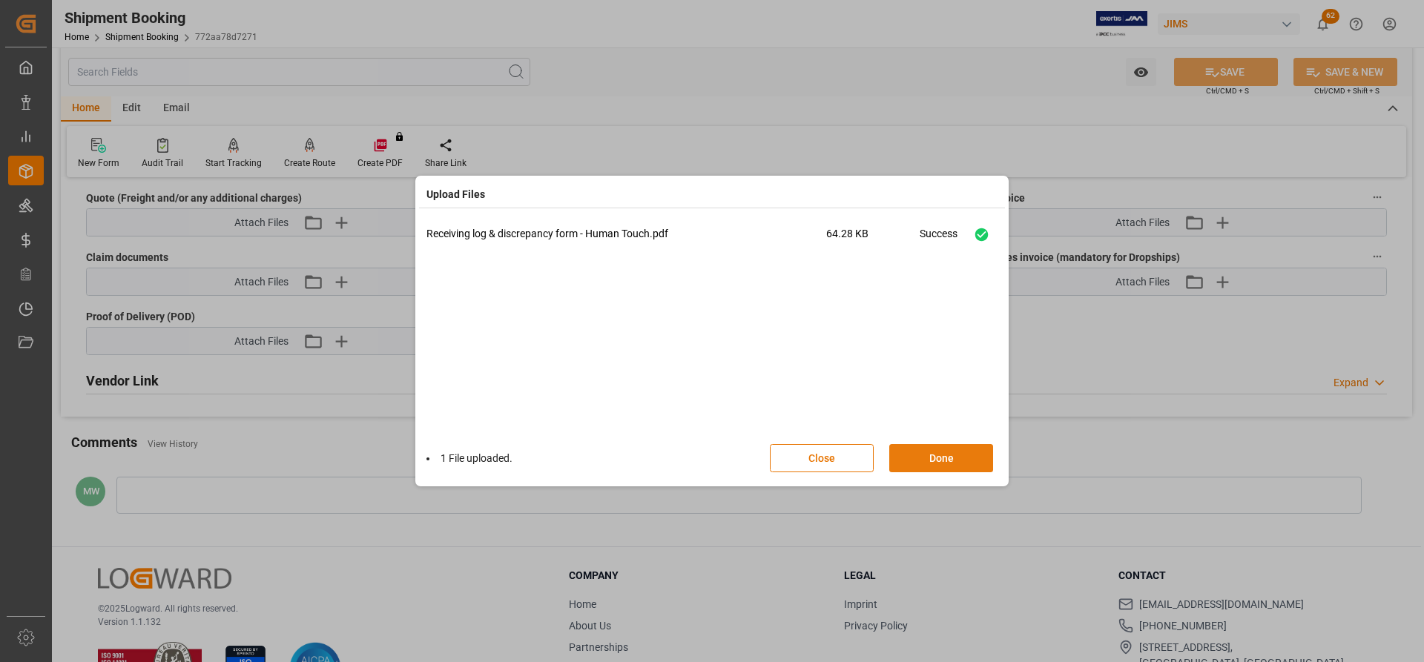
click at [929, 463] on button "Done" at bounding box center [941, 458] width 104 height 28
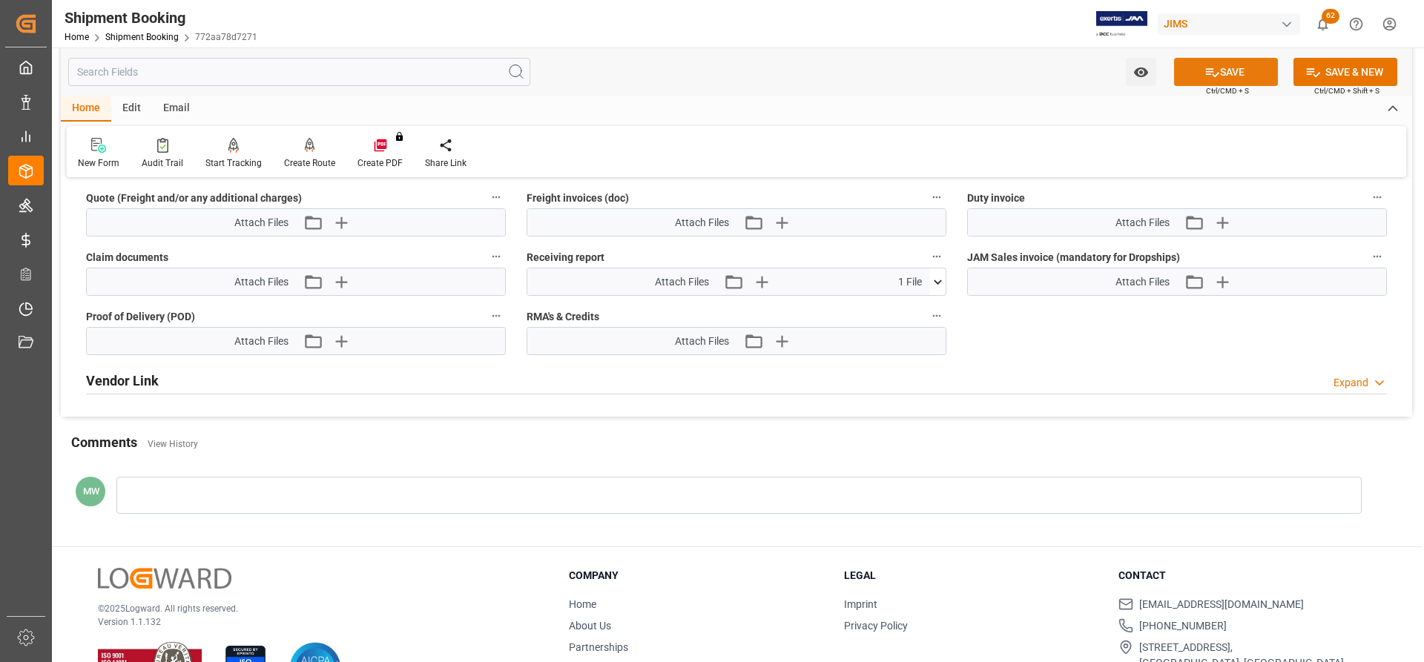
click at [1256, 65] on button "SAVE" at bounding box center [1226, 72] width 104 height 28
